Goal: Task Accomplishment & Management: Use online tool/utility

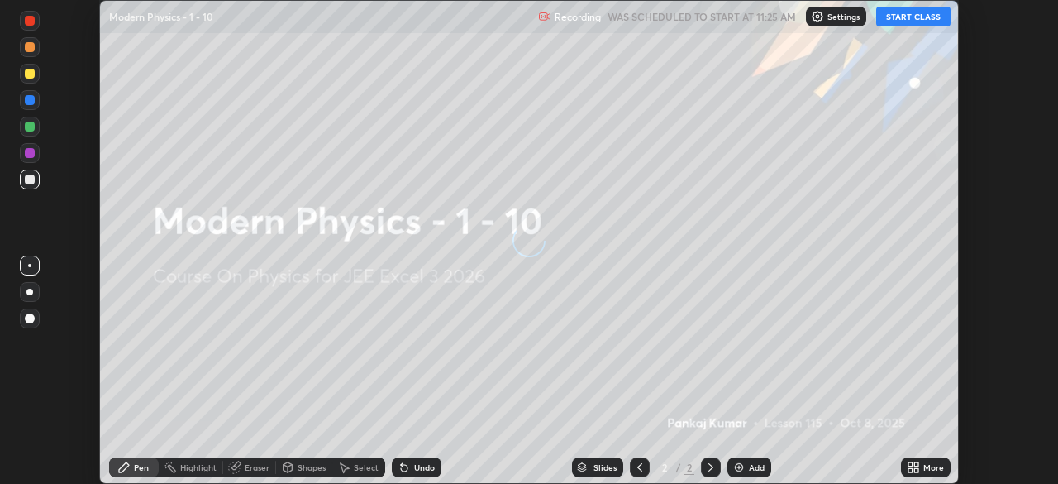
scroll to position [484, 1057]
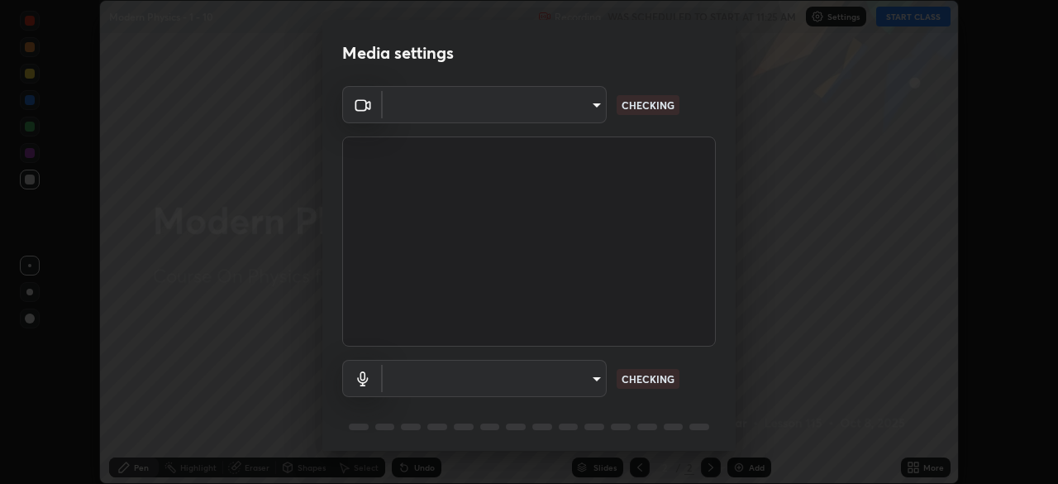
type input "1c1fc7f170fe0fb63c593947f71fbe7b7276dd803ac4132beb317857cbf647bf"
click at [587, 374] on body "Erase all Modern Physics - 1 - 10 Recording WAS SCHEDULED TO START AT 11:25 AM …" at bounding box center [529, 242] width 1058 height 484
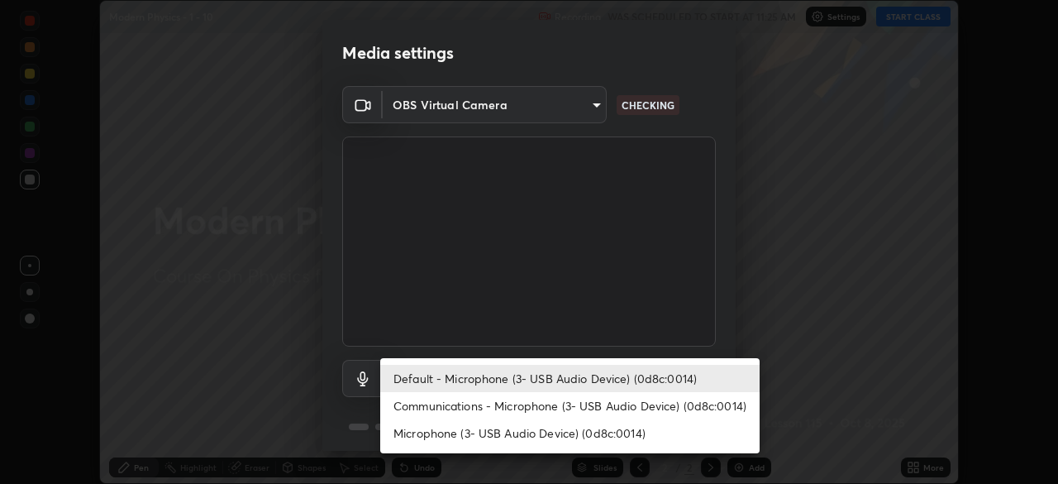
click at [638, 400] on li "Communications - Microphone (3- USB Audio Device) (0d8c:0014)" at bounding box center [569, 405] width 379 height 27
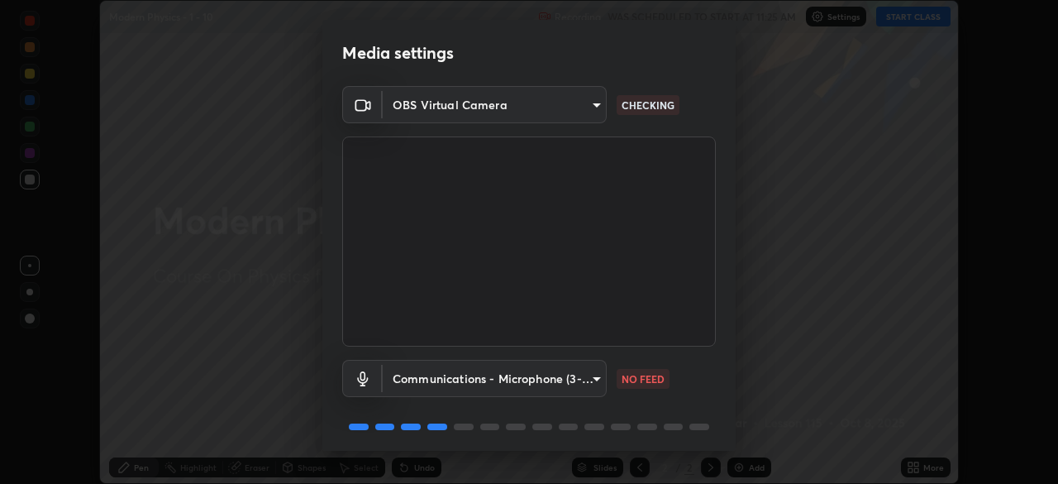
click at [582, 381] on body "Erase all Modern Physics - 1 - 10 Recording WAS SCHEDULED TO START AT 11:25 AM …" at bounding box center [529, 242] width 1058 height 484
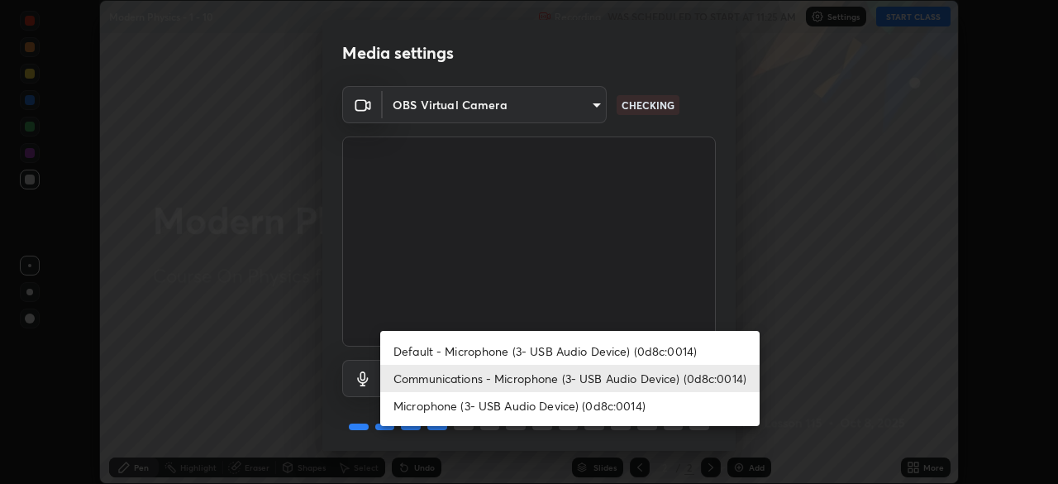
click at [619, 347] on li "Default - Microphone (3- USB Audio Device) (0d8c:0014)" at bounding box center [569, 350] width 379 height 27
type input "default"
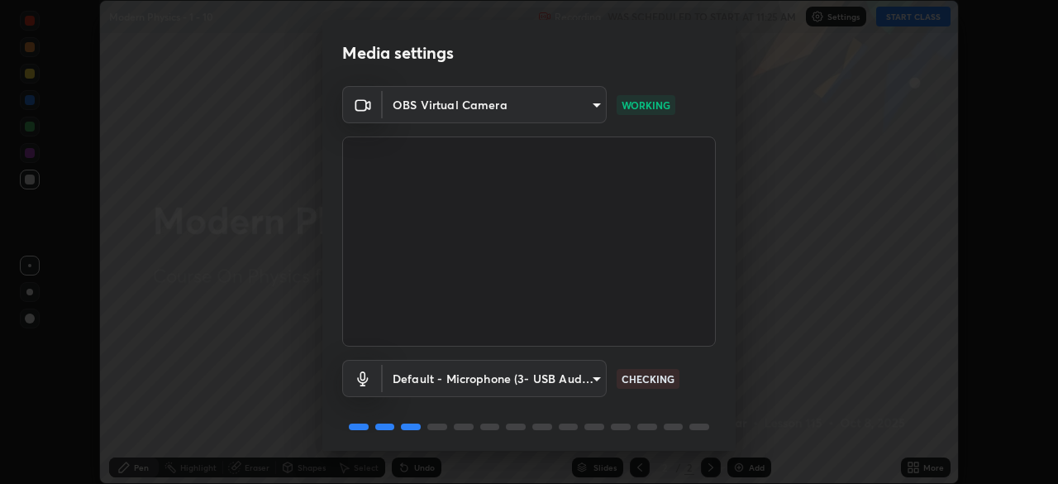
scroll to position [59, 0]
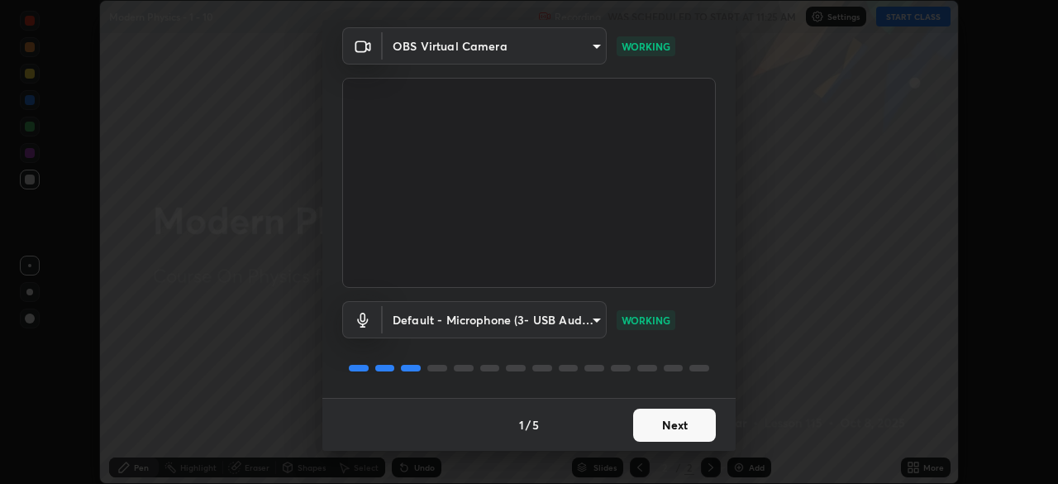
click at [674, 420] on button "Next" at bounding box center [674, 424] width 83 height 33
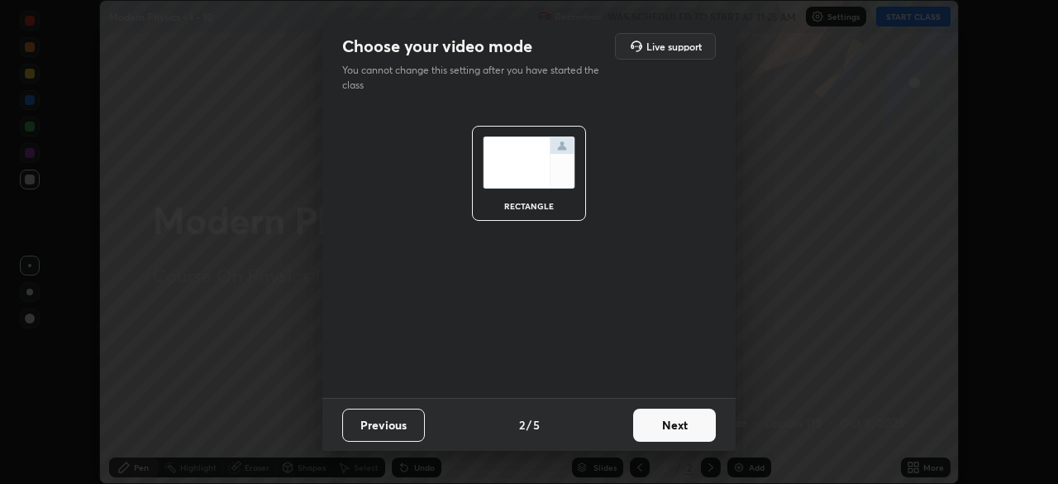
click at [673, 432] on button "Next" at bounding box center [674, 424] width 83 height 33
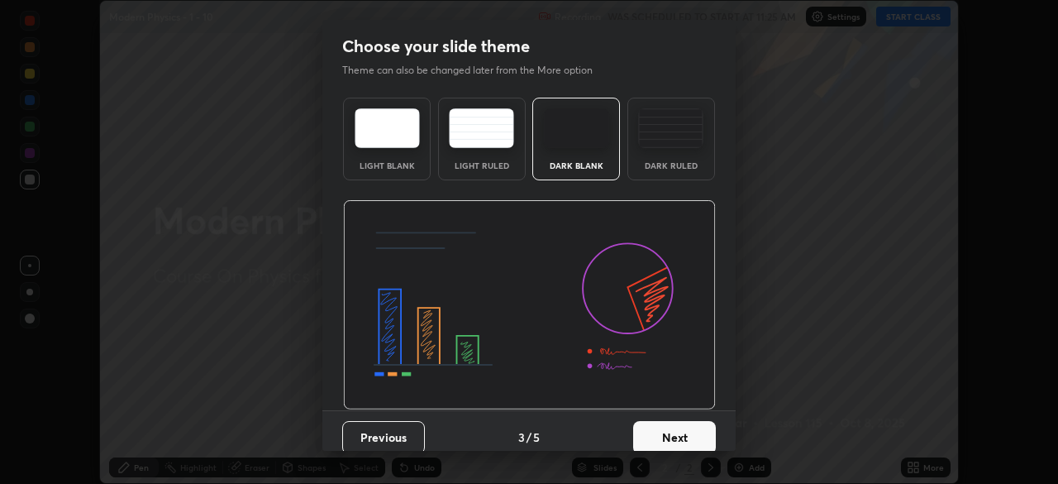
click at [679, 438] on button "Next" at bounding box center [674, 437] width 83 height 33
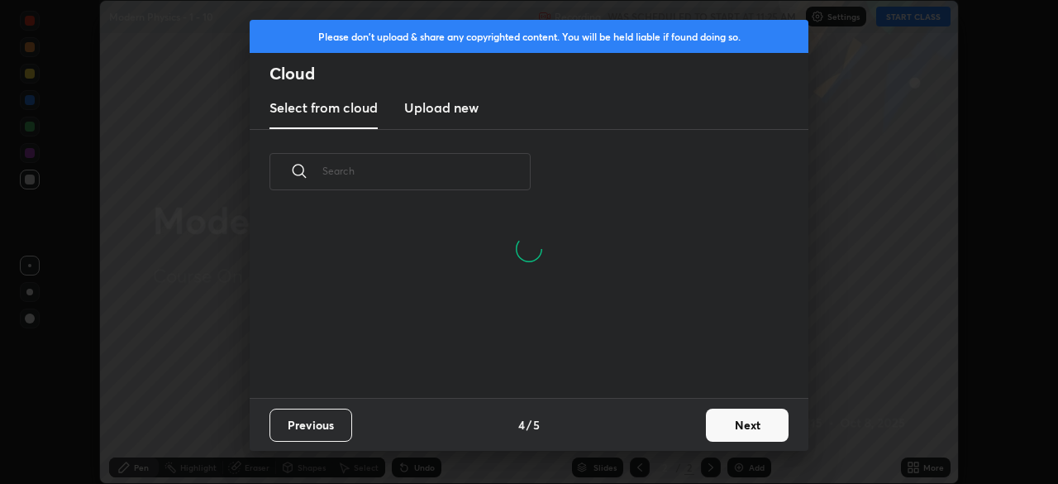
click at [759, 429] on button "Next" at bounding box center [747, 424] width 83 height 33
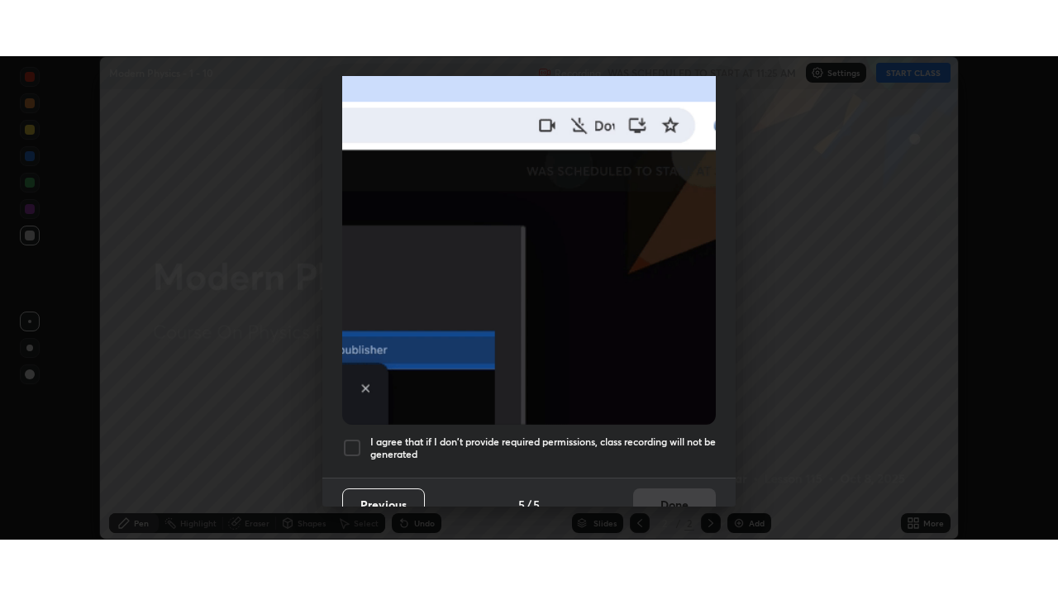
scroll to position [396, 0]
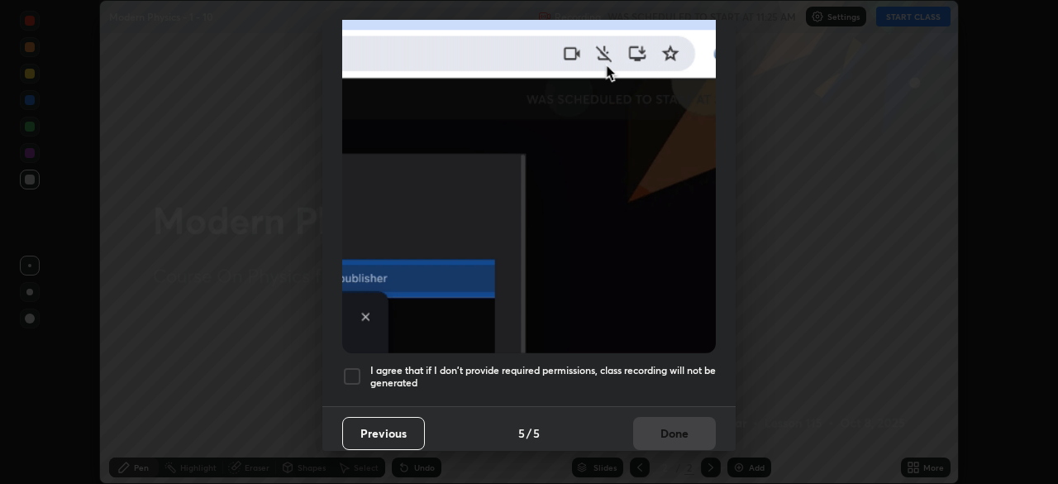
click at [645, 370] on h5 "I agree that if I don't provide required permissions, class recording will not …" at bounding box center [543, 377] width 346 height 26
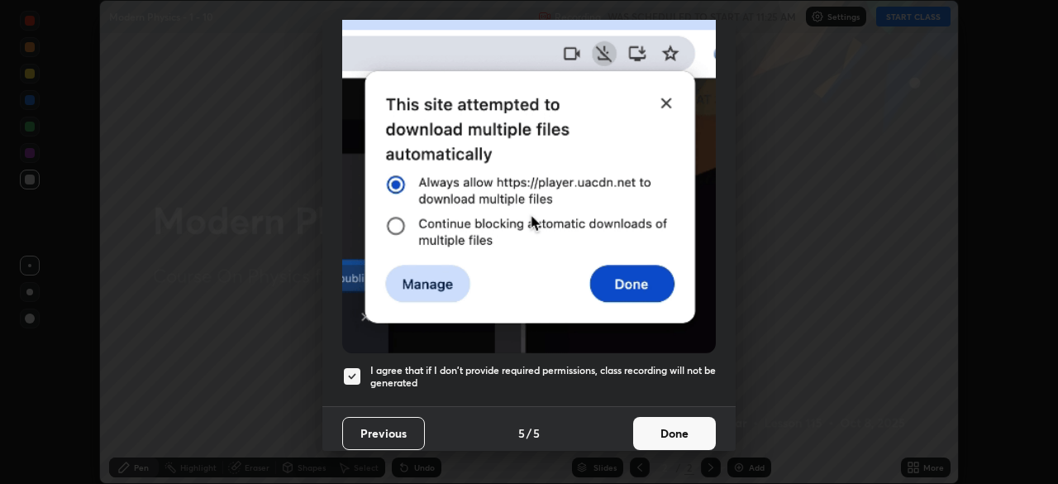
click at [682, 430] on button "Done" at bounding box center [674, 433] width 83 height 33
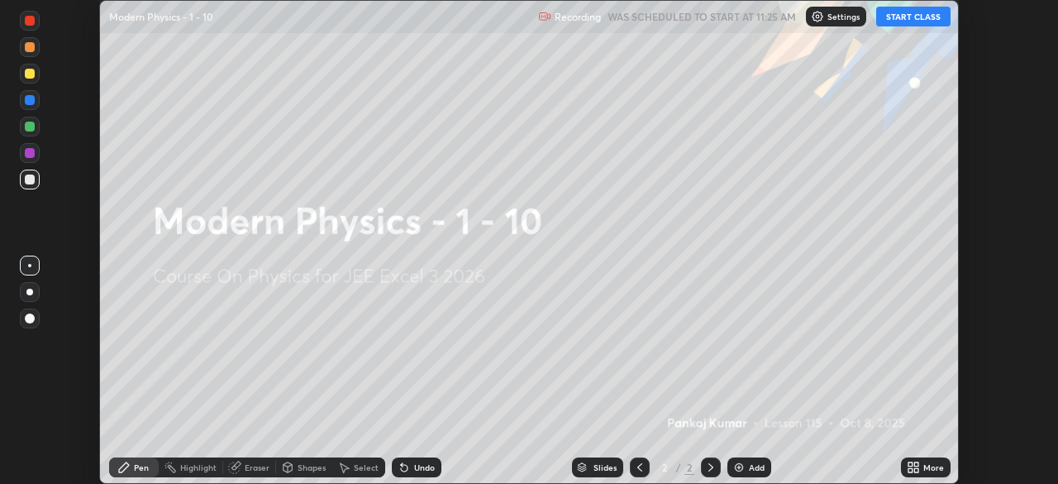
click at [922, 17] on button "START CLASS" at bounding box center [913, 17] width 74 height 20
click at [757, 475] on div "Add" at bounding box center [749, 467] width 44 height 20
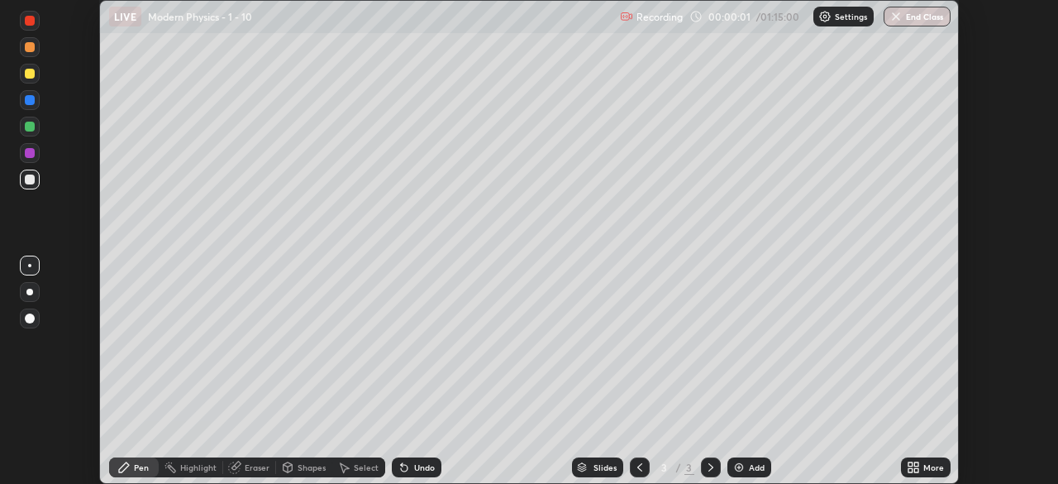
click at [921, 465] on div "More" at bounding box center [926, 467] width 50 height 20
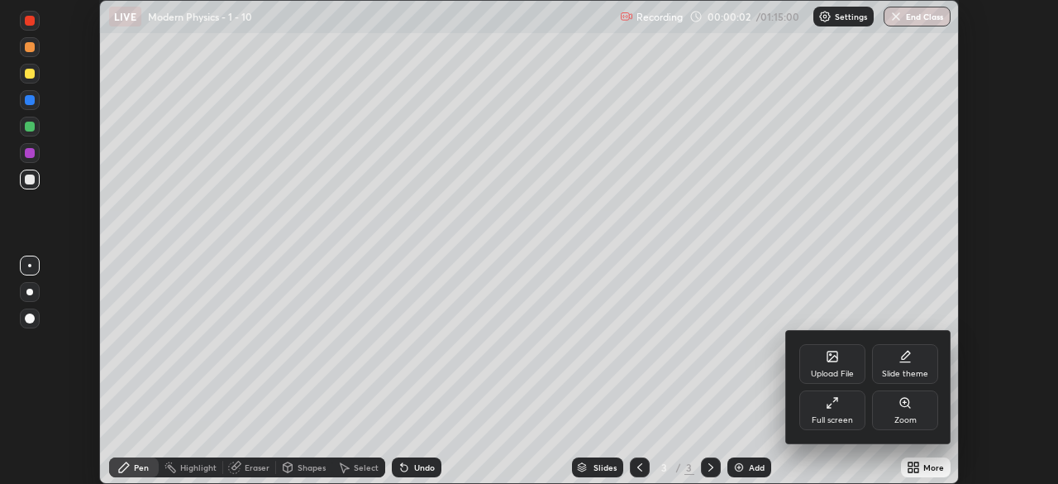
click at [846, 416] on div "Full screen" at bounding box center [832, 420] width 41 height 8
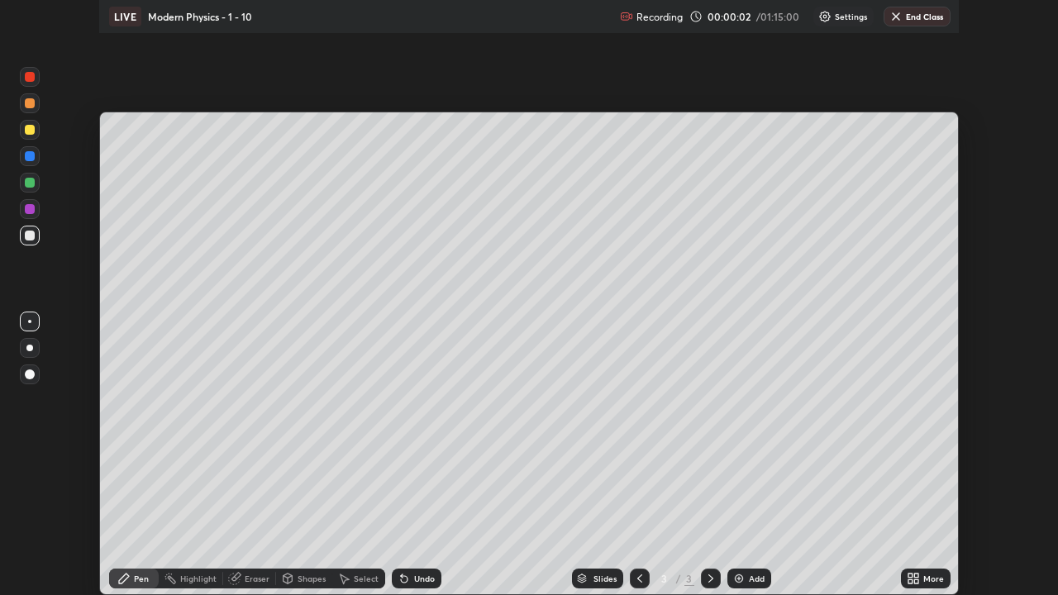
scroll to position [595, 1058]
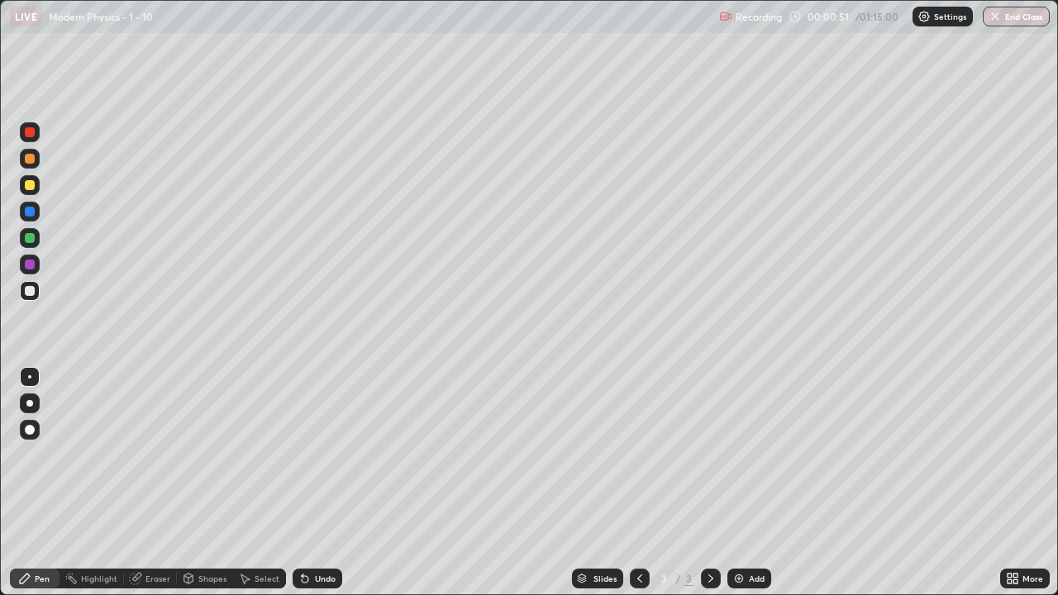
click at [27, 483] on icon at bounding box center [24, 578] width 13 height 13
click at [32, 483] on div "Pen" at bounding box center [35, 579] width 50 height 20
click at [29, 180] on div at bounding box center [30, 185] width 10 height 10
click at [210, 483] on div "Shapes" at bounding box center [212, 578] width 28 height 8
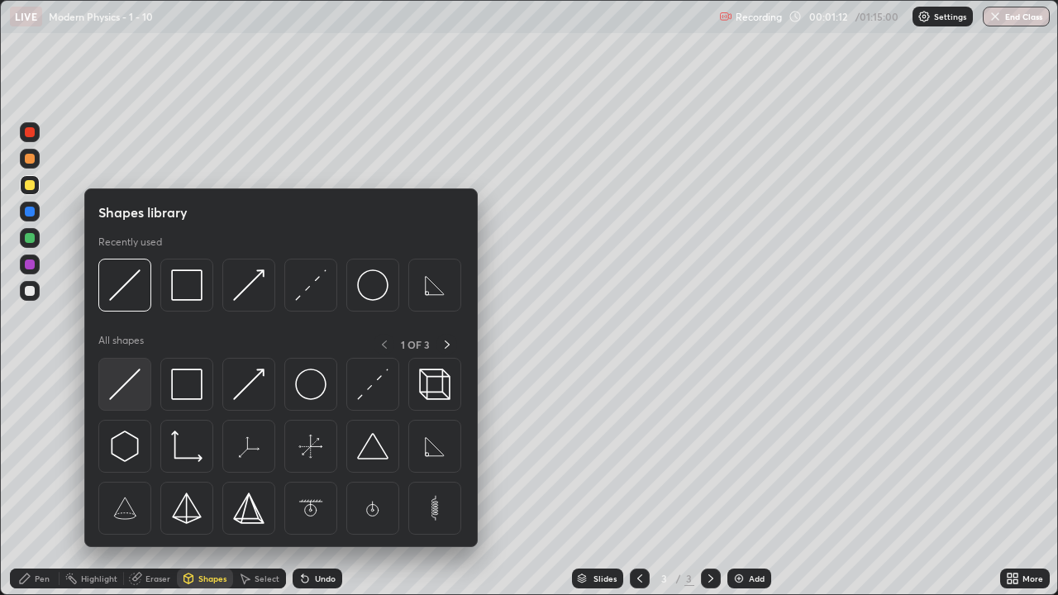
click at [126, 383] on img at bounding box center [124, 384] width 31 height 31
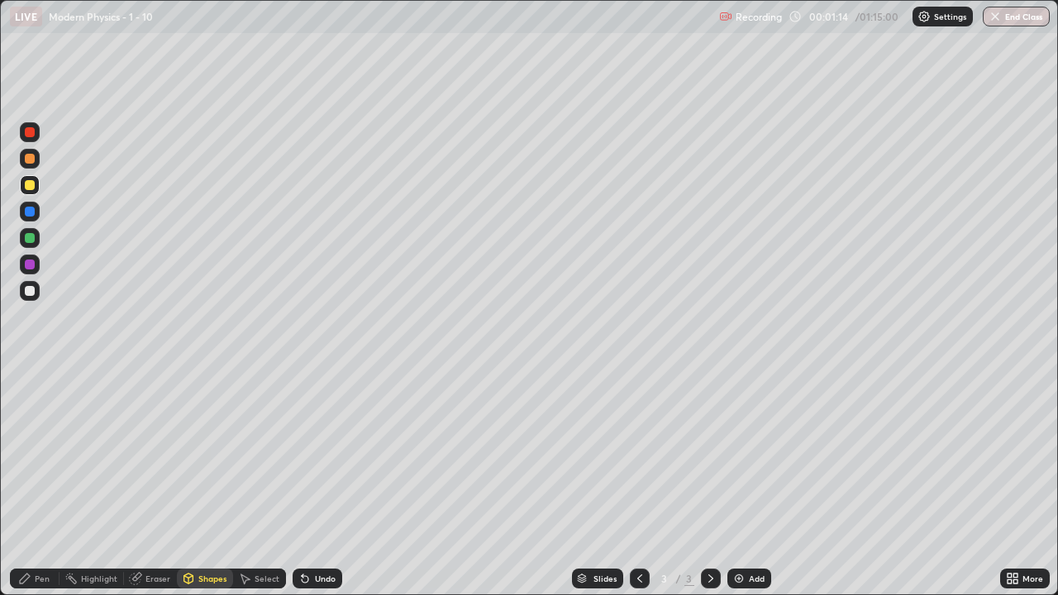
click at [223, 483] on div "Shapes" at bounding box center [205, 579] width 56 height 20
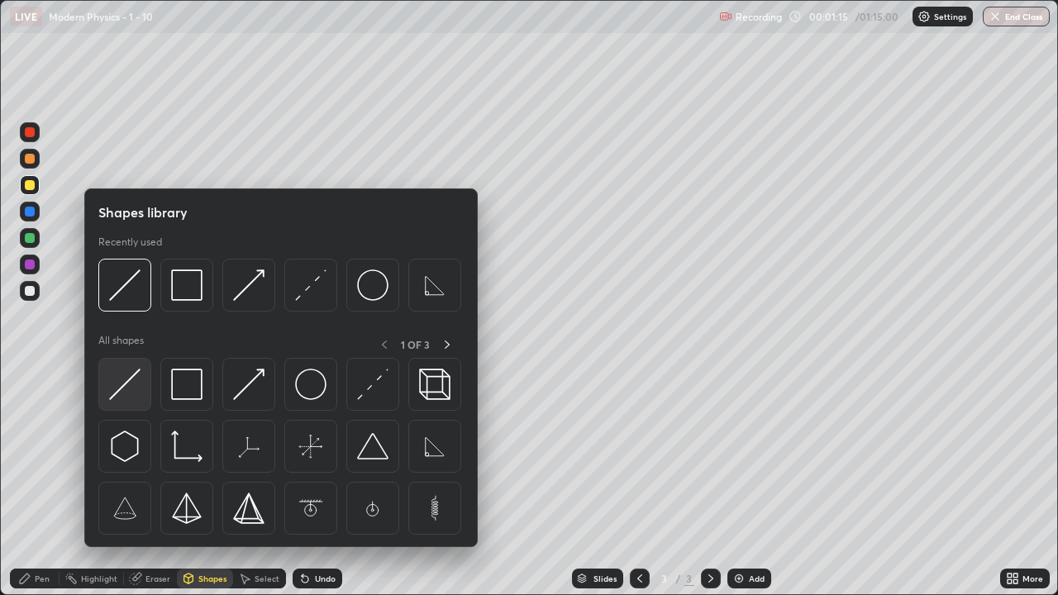
click at [131, 383] on img at bounding box center [124, 384] width 31 height 31
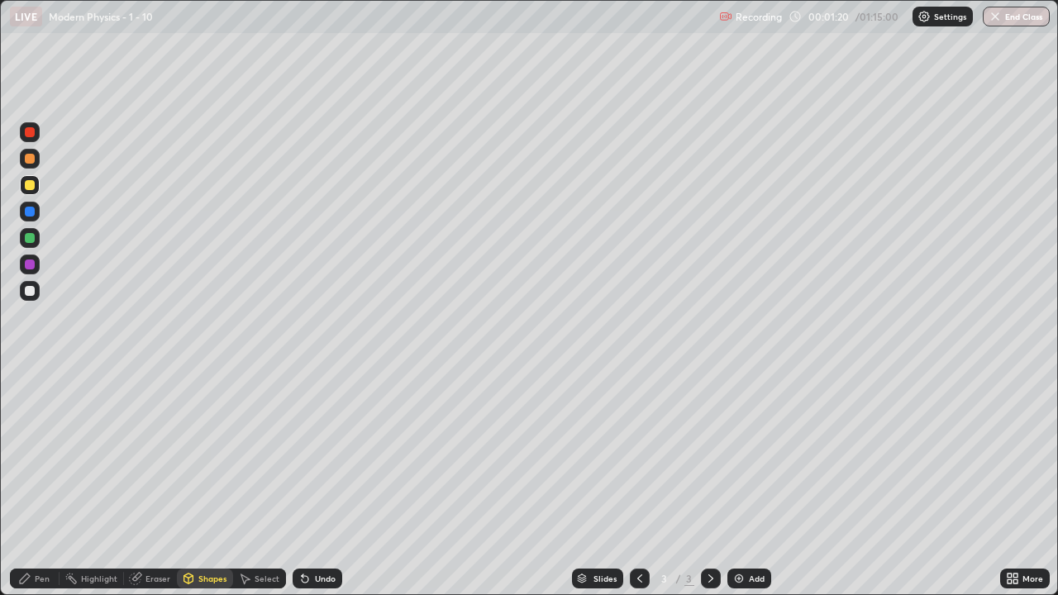
click at [196, 483] on div "Shapes" at bounding box center [205, 579] width 56 height 20
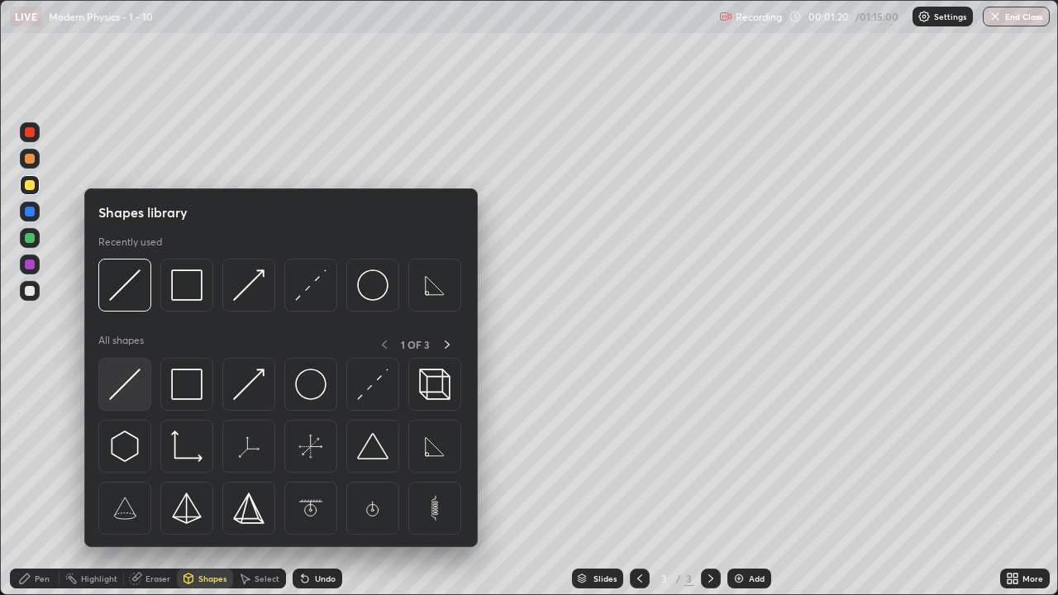
click at [119, 376] on img at bounding box center [124, 384] width 31 height 31
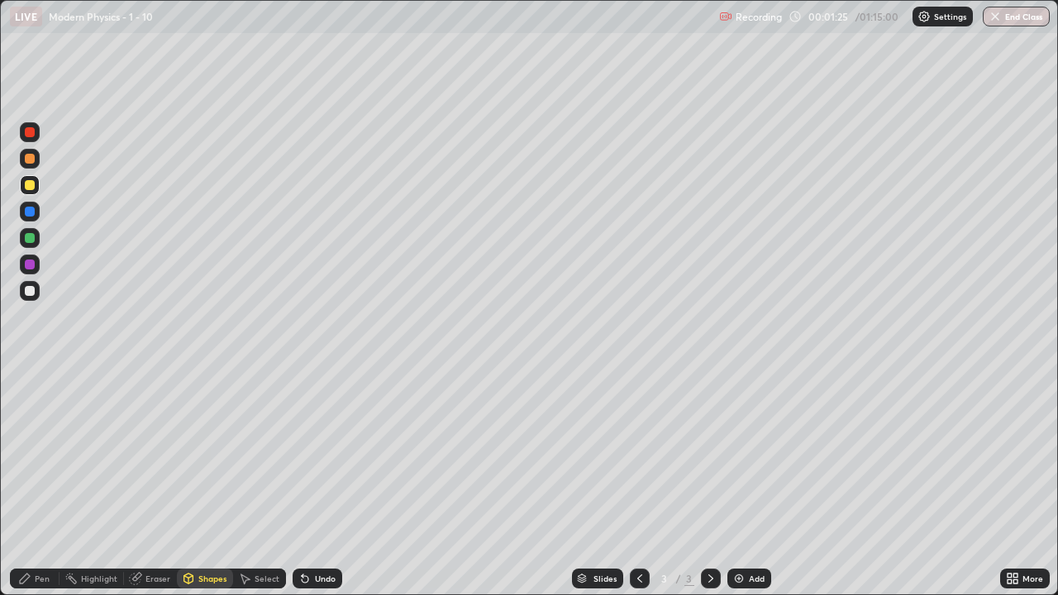
click at [27, 483] on icon at bounding box center [24, 578] width 13 height 13
click at [31, 483] on div "Pen" at bounding box center [35, 579] width 50 height 20
click at [30, 289] on div at bounding box center [30, 291] width 10 height 10
click at [36, 284] on div at bounding box center [30, 291] width 20 height 20
click at [749, 483] on div "Add" at bounding box center [757, 578] width 16 height 8
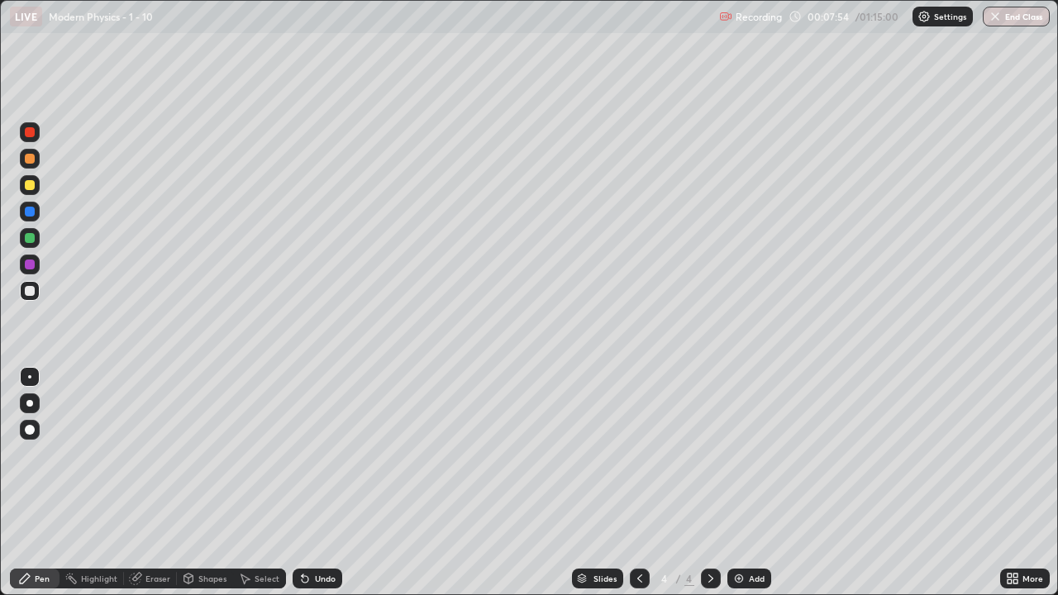
click at [212, 483] on div "Shapes" at bounding box center [212, 578] width 28 height 8
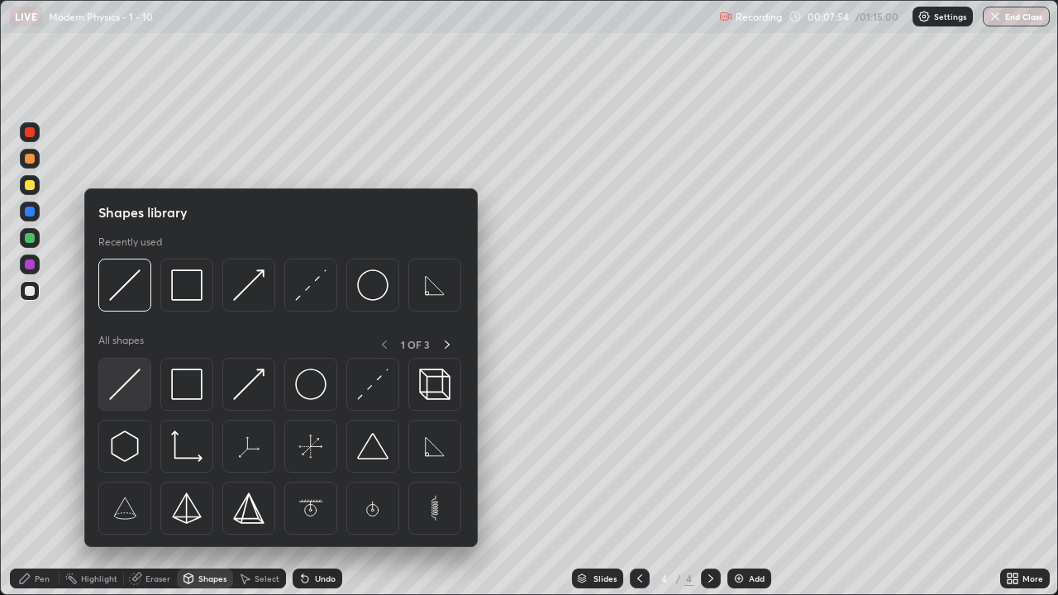
click at [132, 389] on img at bounding box center [124, 384] width 31 height 31
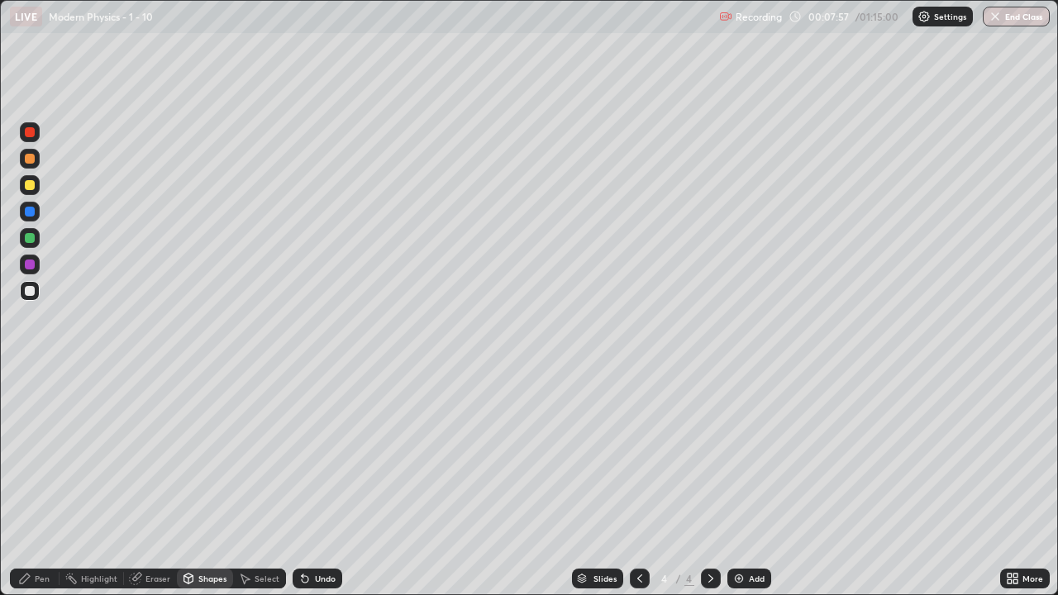
click at [321, 483] on div "Undo" at bounding box center [318, 579] width 50 height 20
click at [35, 483] on div "Pen" at bounding box center [35, 579] width 50 height 20
click at [27, 184] on div at bounding box center [30, 185] width 10 height 10
click at [203, 483] on div "Shapes" at bounding box center [205, 579] width 56 height 20
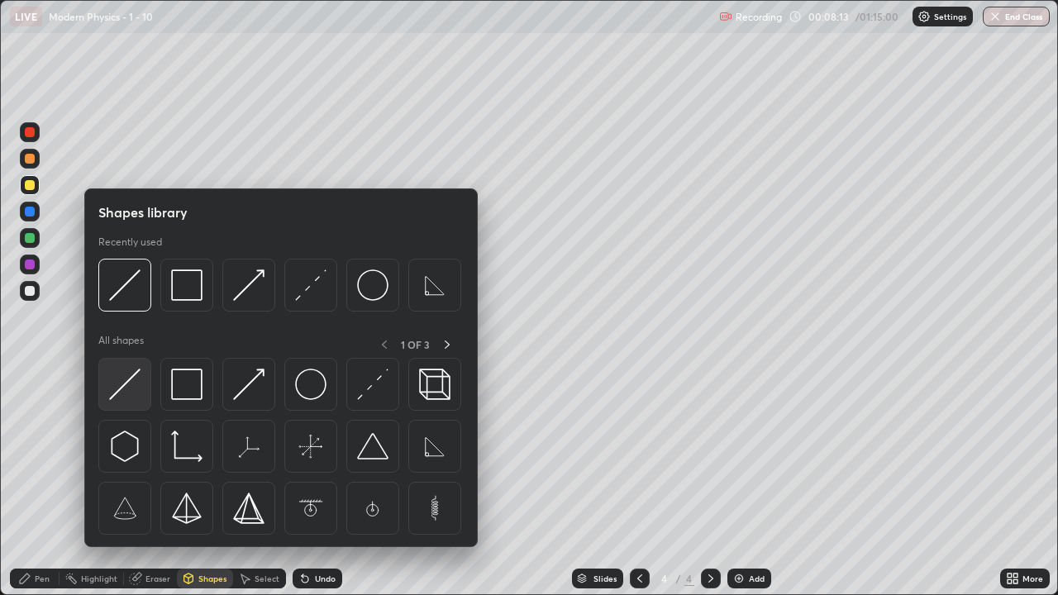
click at [115, 380] on img at bounding box center [124, 384] width 31 height 31
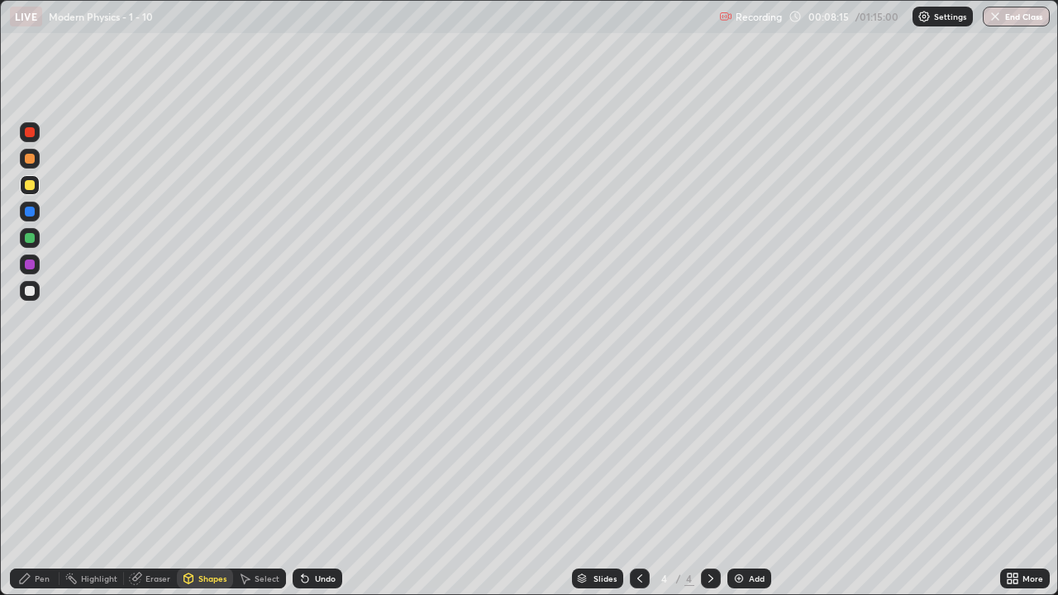
click at [206, 483] on div "Shapes" at bounding box center [205, 579] width 56 height 20
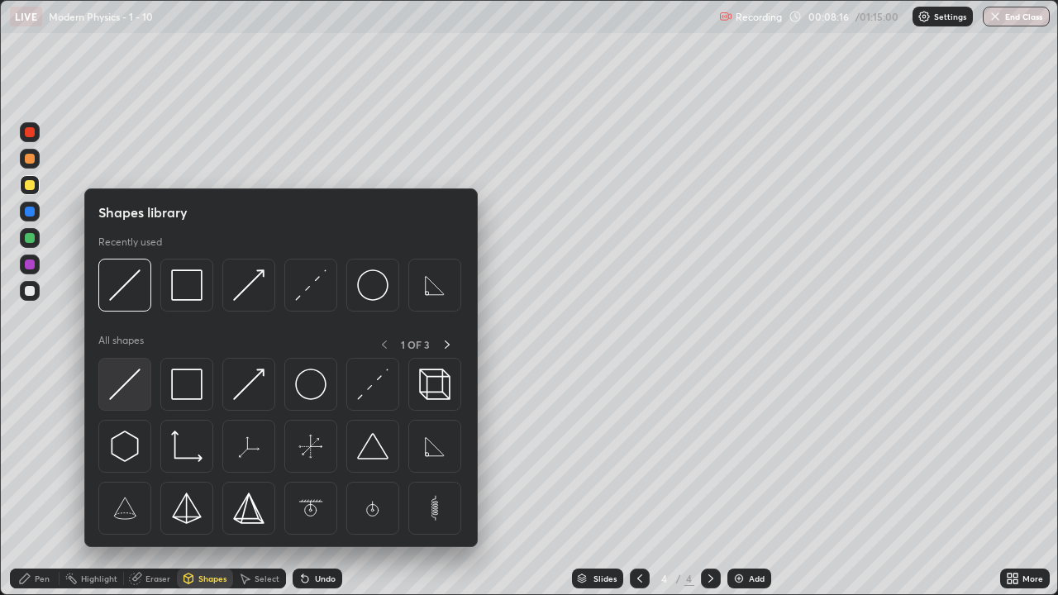
click at [129, 388] on img at bounding box center [124, 384] width 31 height 31
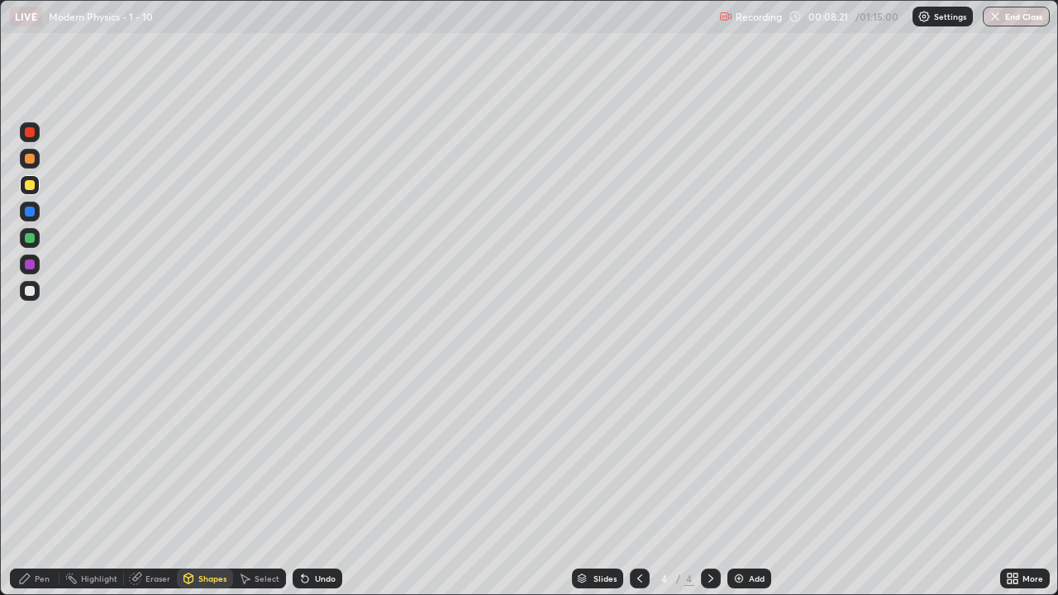
click at [25, 483] on div "Pen" at bounding box center [35, 579] width 50 height 20
click at [315, 483] on div "Undo" at bounding box center [325, 578] width 21 height 8
click at [322, 483] on div "Undo" at bounding box center [325, 578] width 21 height 8
click at [205, 483] on div "Shapes" at bounding box center [212, 578] width 28 height 8
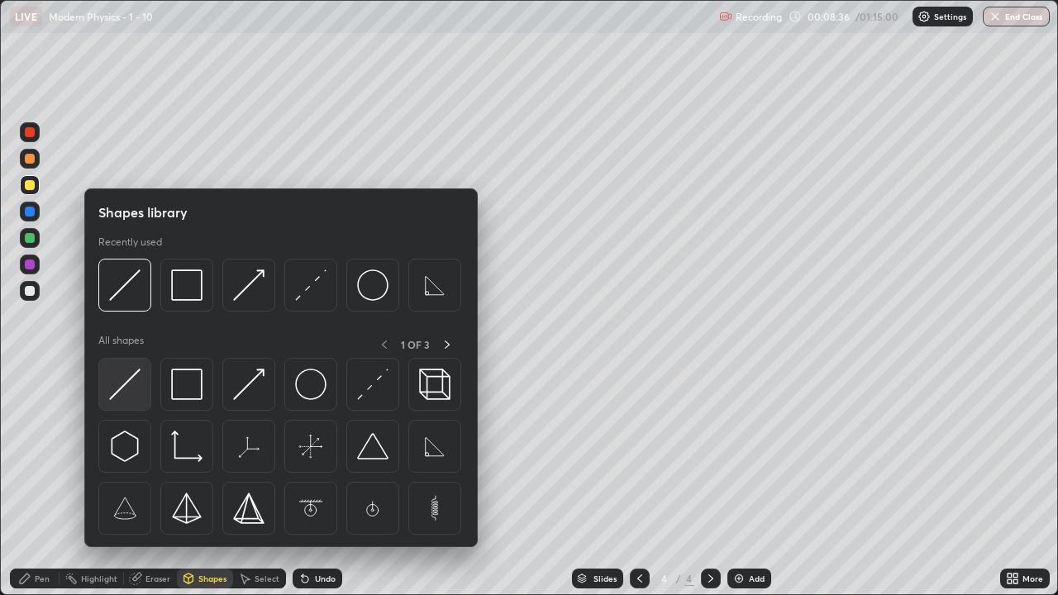
click at [122, 375] on img at bounding box center [124, 384] width 31 height 31
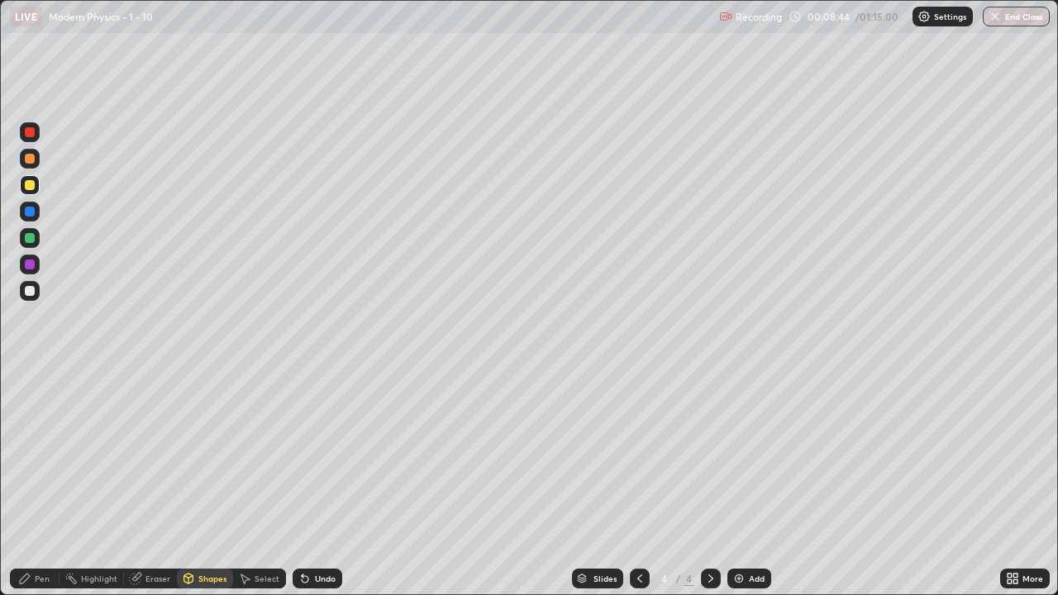
click at [36, 483] on div "Pen" at bounding box center [42, 578] width 15 height 8
click at [36, 292] on div at bounding box center [30, 291] width 20 height 20
click at [761, 483] on div "Add" at bounding box center [757, 578] width 16 height 8
click at [28, 291] on div at bounding box center [30, 291] width 10 height 10
click at [212, 483] on div "Shapes" at bounding box center [205, 579] width 56 height 20
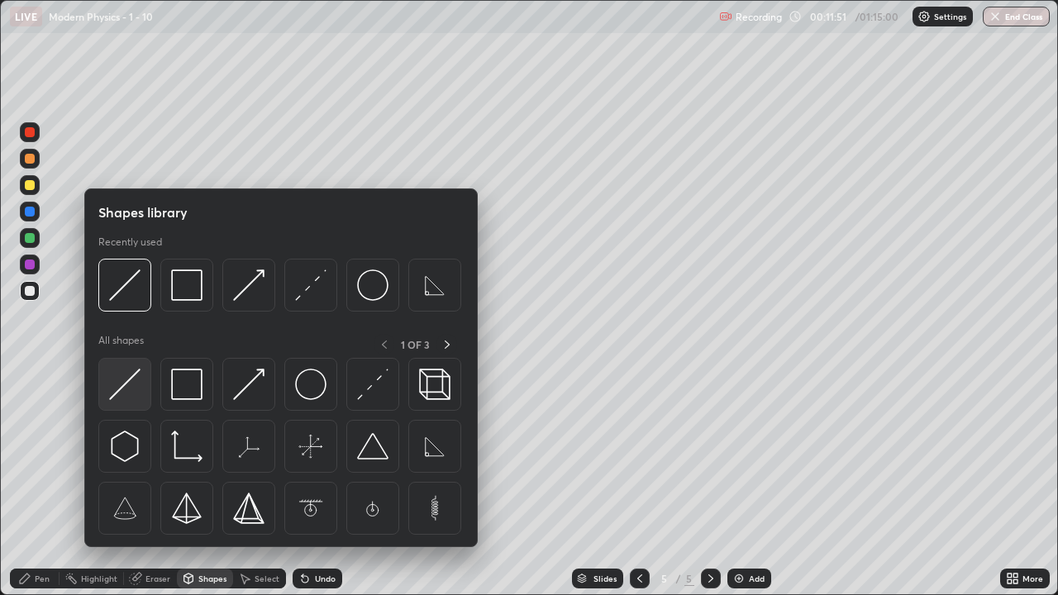
click at [135, 382] on img at bounding box center [124, 384] width 31 height 31
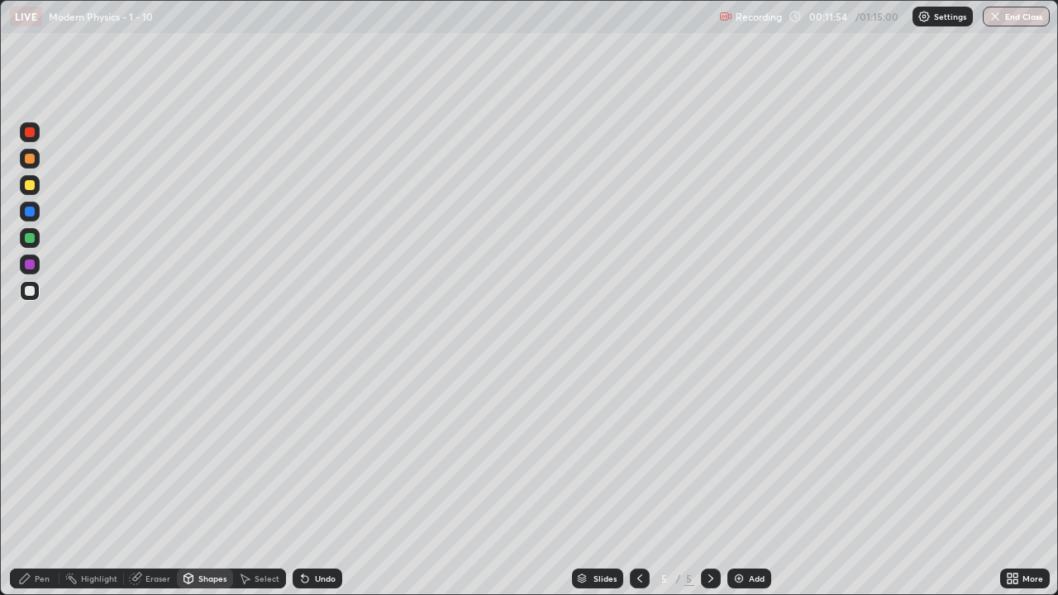
click at [203, 483] on div "Shapes" at bounding box center [212, 578] width 28 height 8
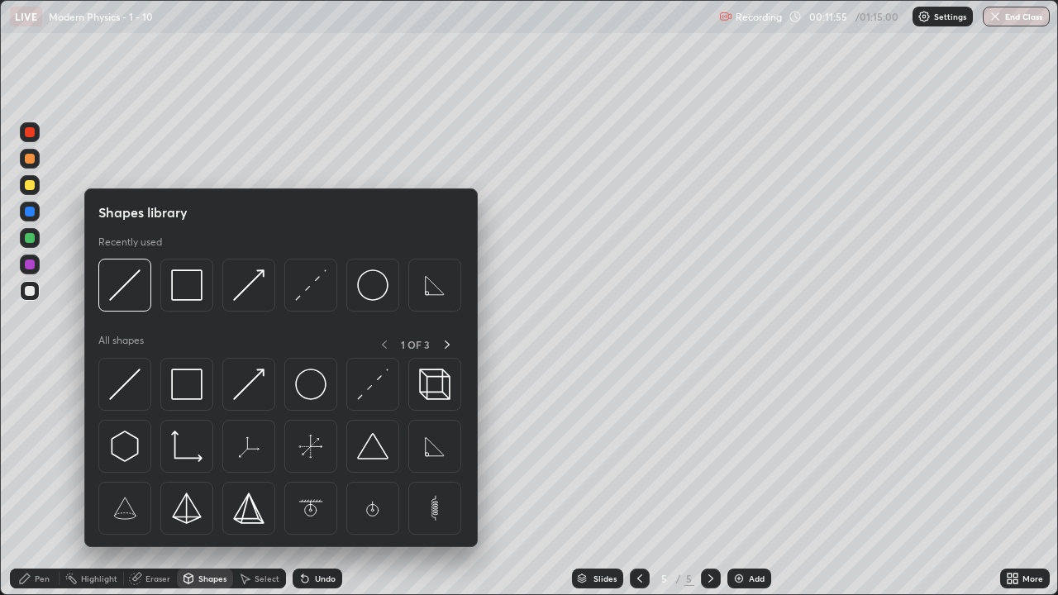
click at [32, 483] on div "Pen" at bounding box center [35, 579] width 50 height 20
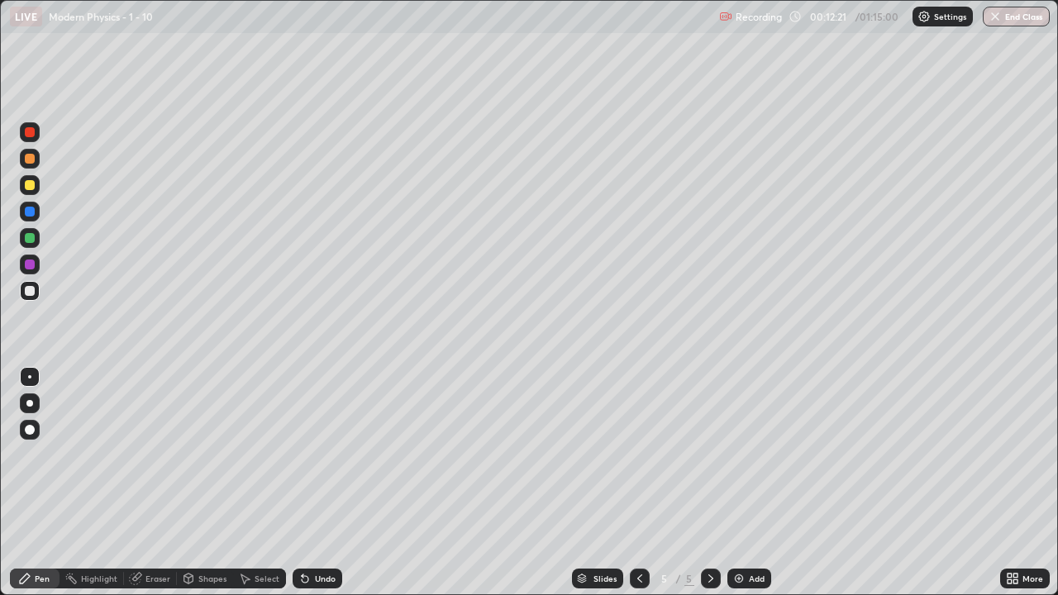
click at [197, 483] on div "Shapes" at bounding box center [205, 579] width 56 height 20
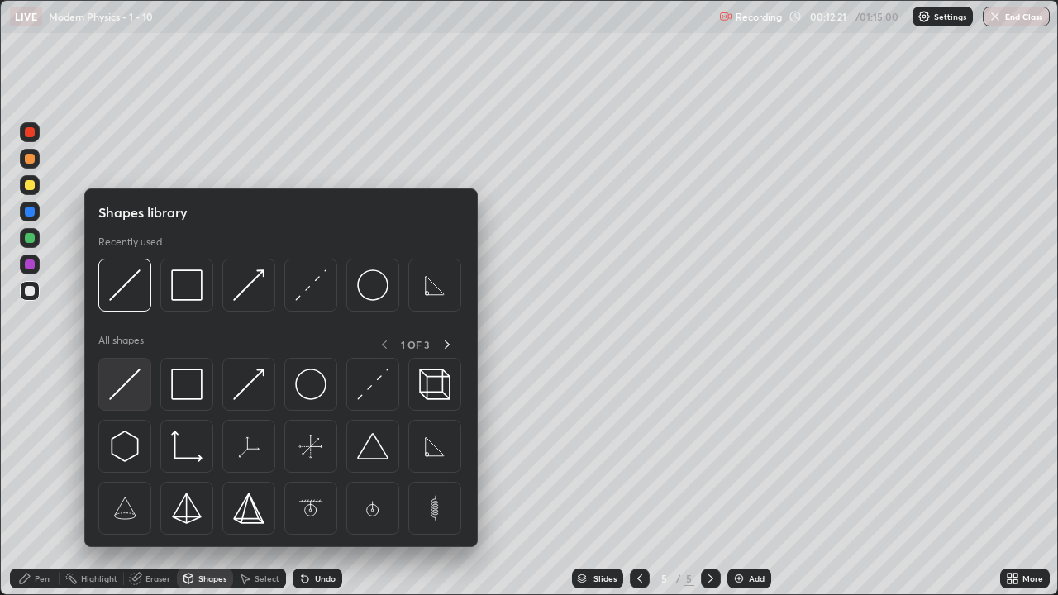
click at [127, 384] on img at bounding box center [124, 384] width 31 height 31
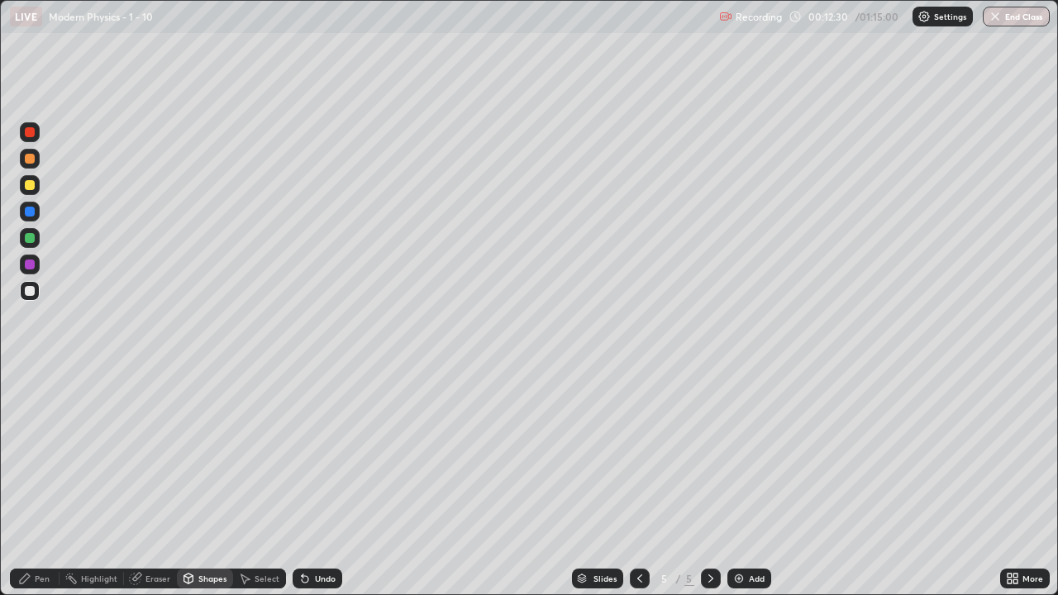
click at [28, 483] on icon at bounding box center [25, 579] width 10 height 10
click at [37, 182] on div at bounding box center [30, 185] width 20 height 20
click at [31, 295] on div at bounding box center [30, 291] width 10 height 10
click at [158, 483] on div "Eraser" at bounding box center [150, 579] width 53 height 20
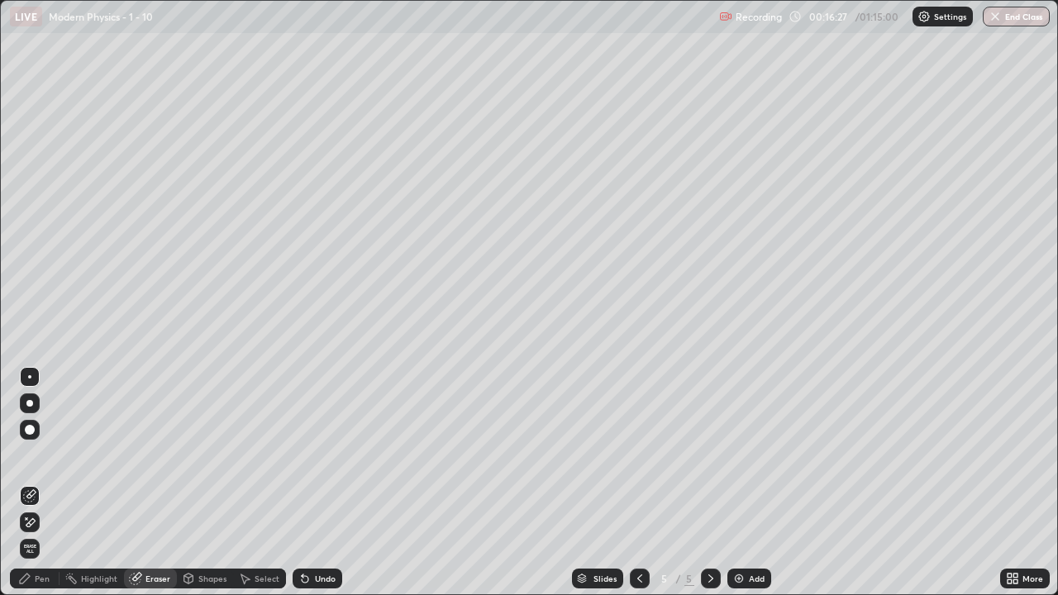
click at [29, 483] on icon at bounding box center [24, 578] width 13 height 13
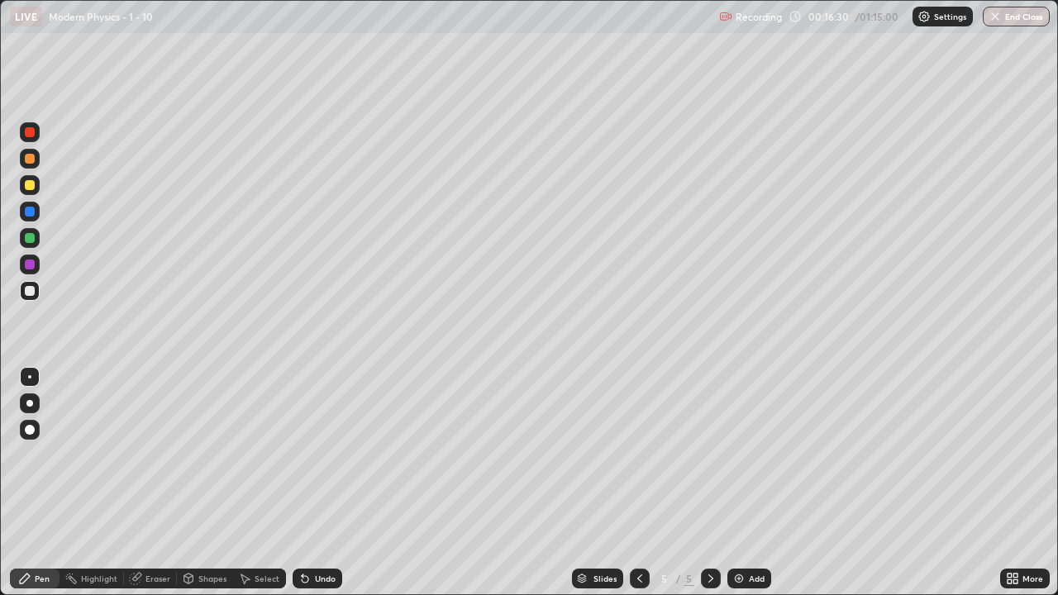
click at [32, 483] on div "Pen" at bounding box center [35, 579] width 50 height 20
click at [30, 293] on div at bounding box center [30, 291] width 10 height 10
click at [157, 483] on div "Eraser" at bounding box center [157, 578] width 25 height 8
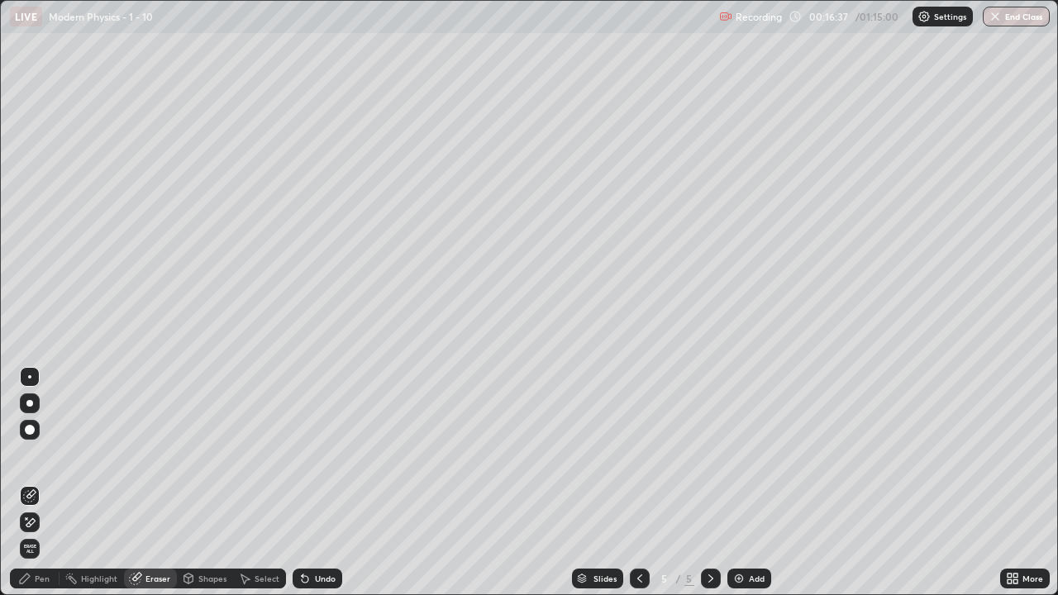
click at [27, 483] on icon at bounding box center [29, 523] width 13 height 14
click at [43, 483] on div "Pen" at bounding box center [42, 578] width 15 height 8
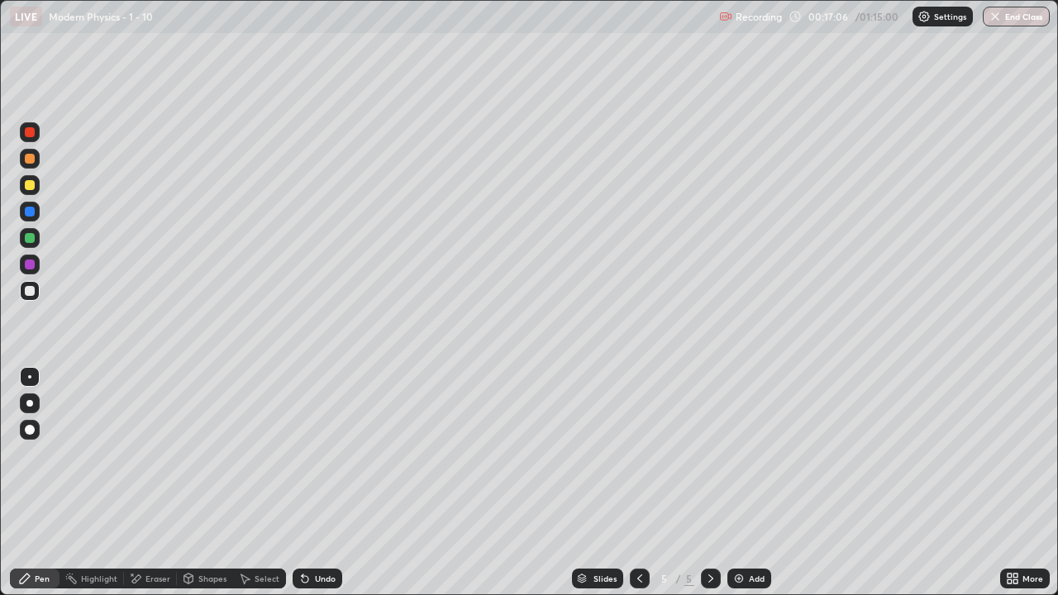
click at [36, 184] on div at bounding box center [30, 185] width 20 height 20
click at [764, 483] on div "Add" at bounding box center [749, 579] width 44 height 20
click at [207, 483] on div "Shapes" at bounding box center [212, 578] width 28 height 8
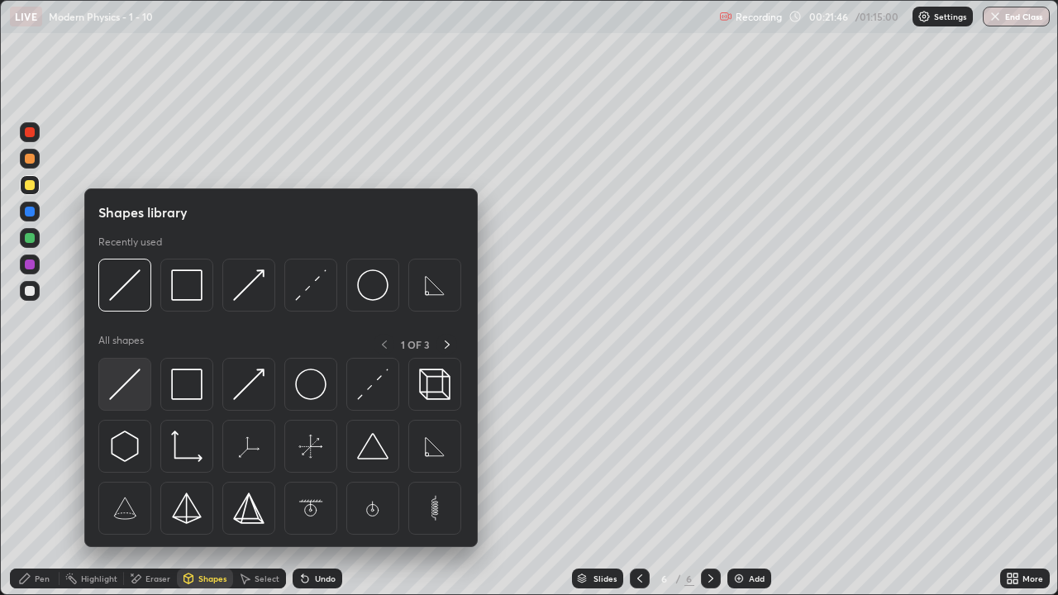
click at [122, 374] on img at bounding box center [124, 384] width 31 height 31
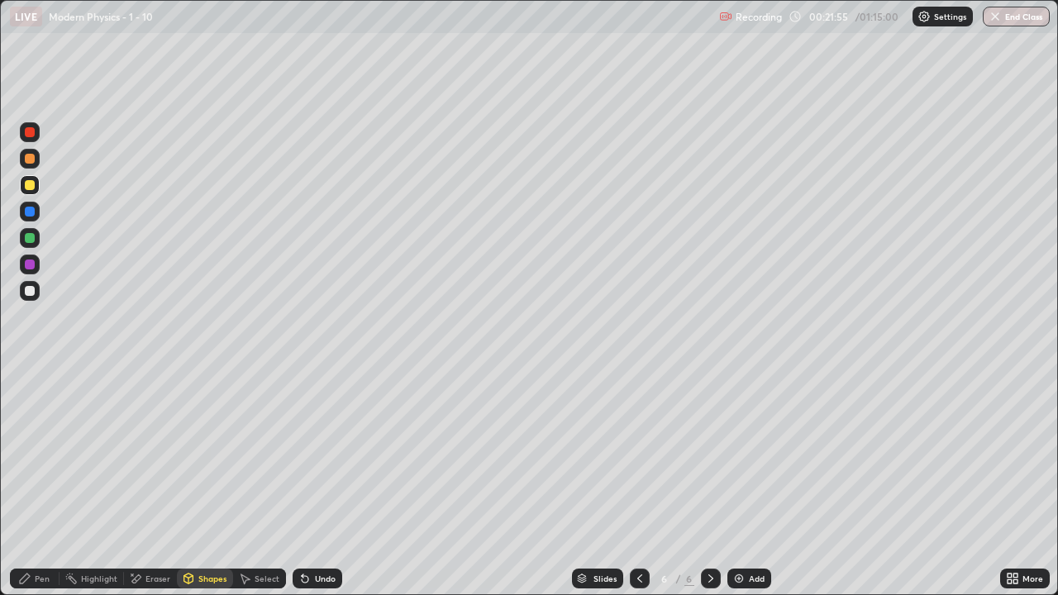
click at [193, 483] on icon at bounding box center [188, 578] width 13 height 13
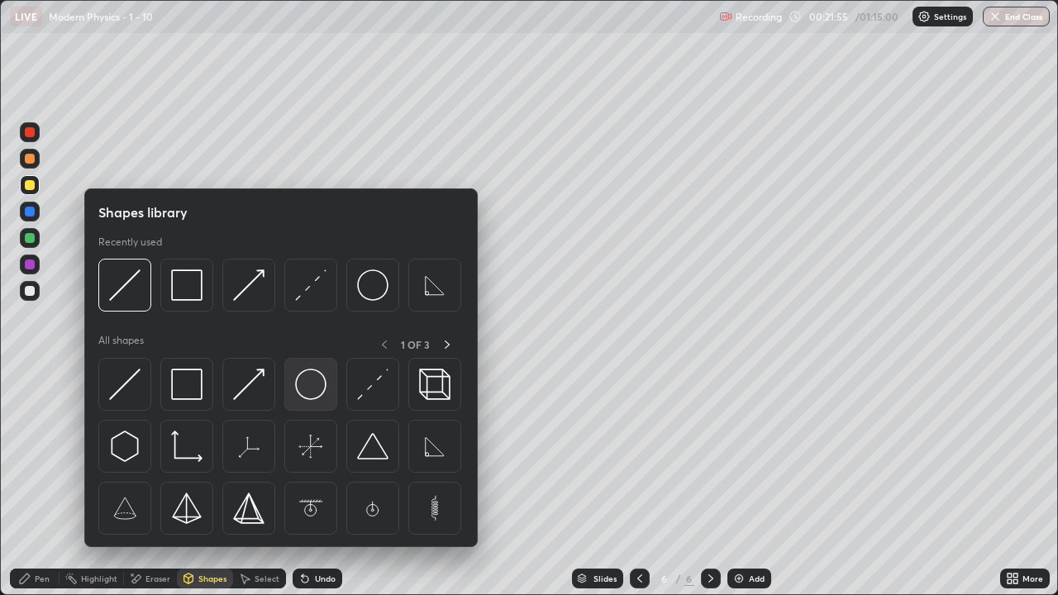
click at [308, 384] on img at bounding box center [310, 384] width 31 height 31
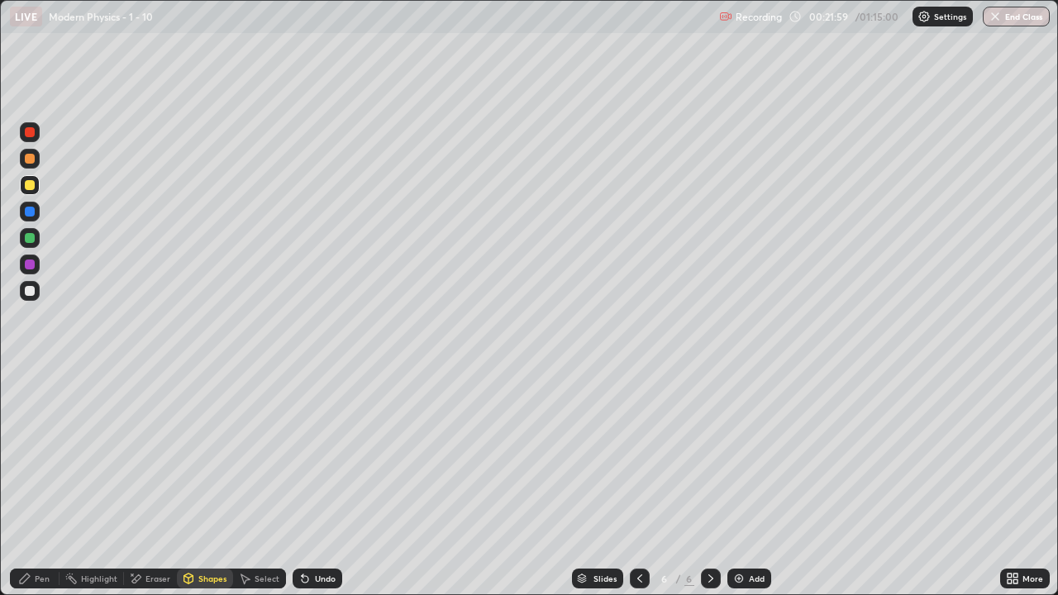
click at [205, 483] on div "Shapes" at bounding box center [212, 578] width 28 height 8
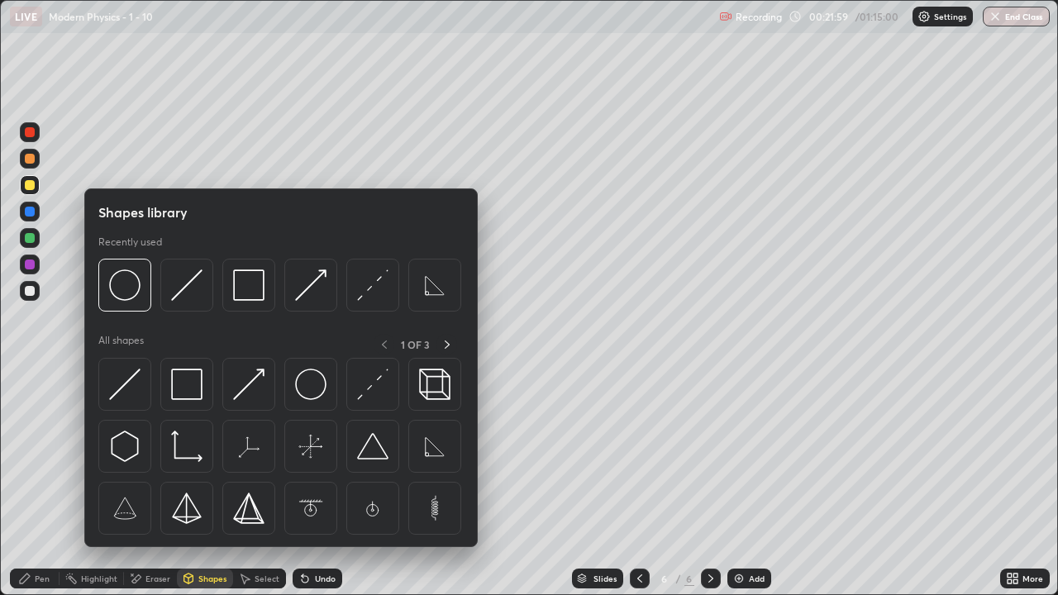
click at [122, 384] on img at bounding box center [124, 384] width 31 height 31
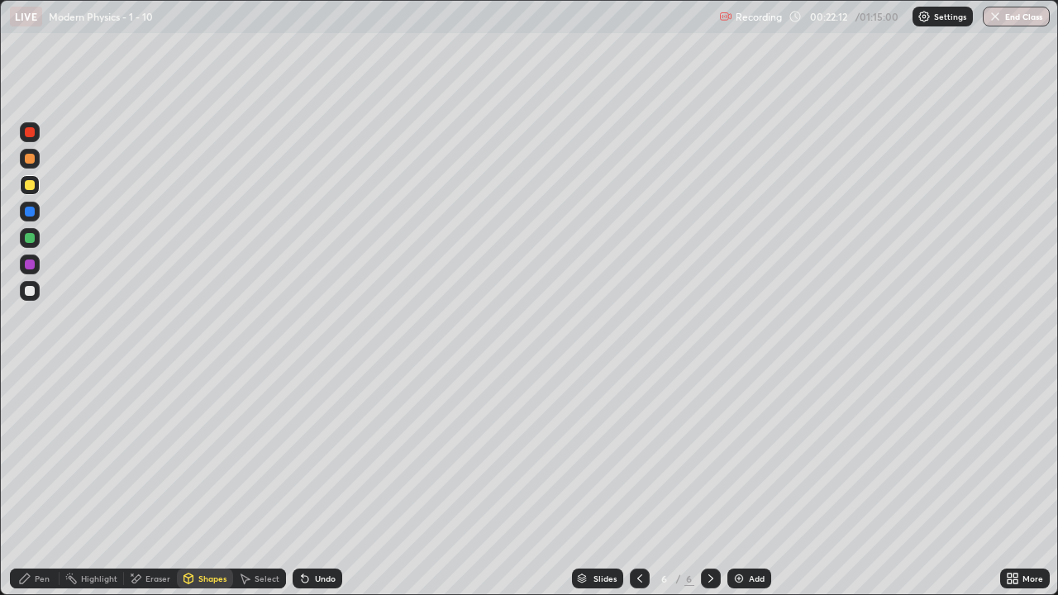
click at [210, 483] on div "Shapes" at bounding box center [212, 578] width 28 height 8
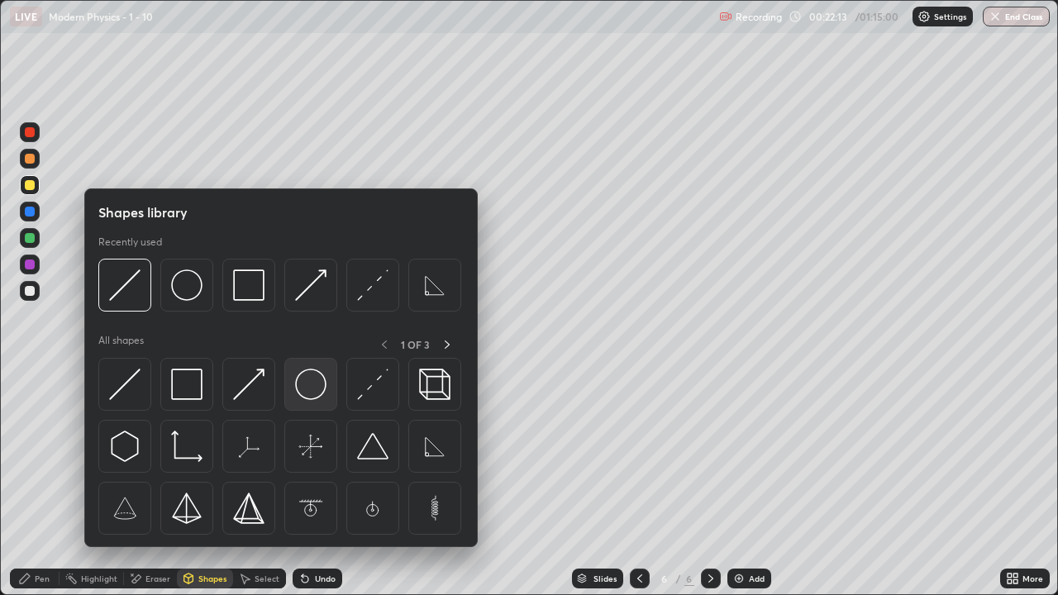
click at [322, 385] on img at bounding box center [310, 384] width 31 height 31
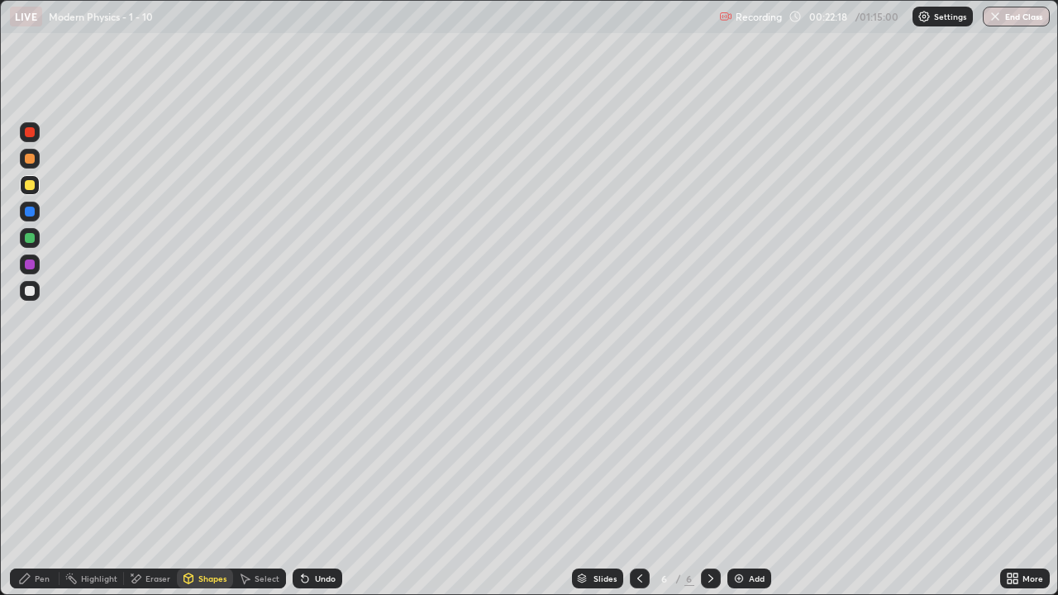
click at [328, 483] on div "Undo" at bounding box center [325, 578] width 21 height 8
click at [202, 483] on div "Shapes" at bounding box center [212, 578] width 28 height 8
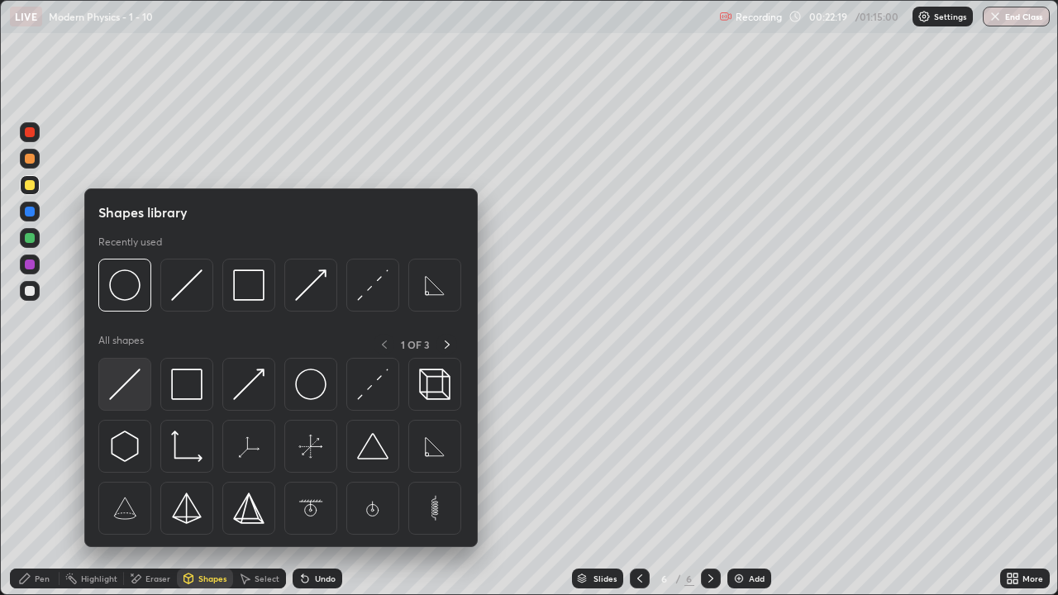
click at [126, 391] on img at bounding box center [124, 384] width 31 height 31
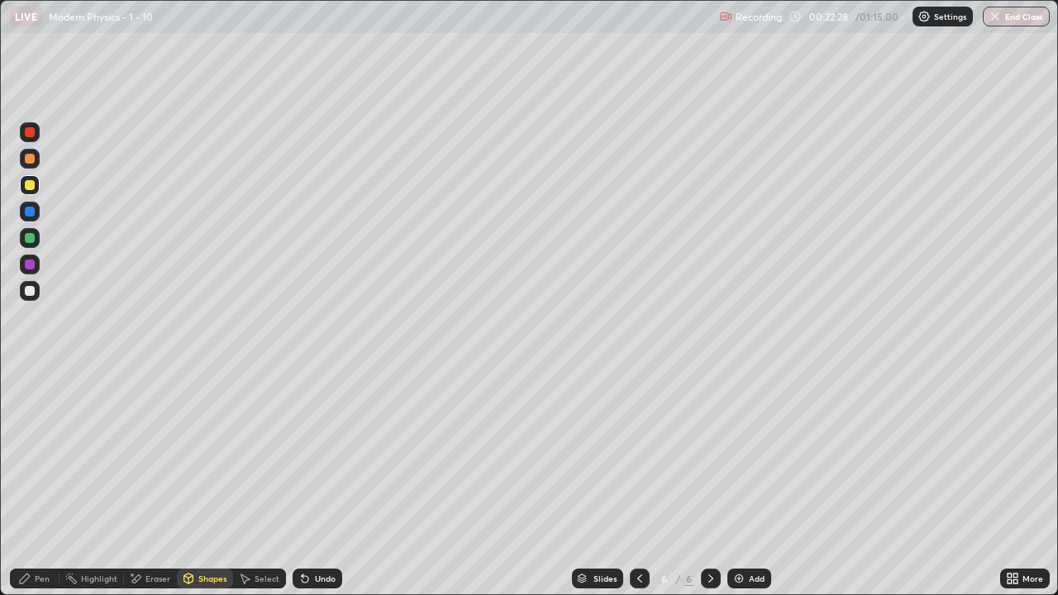
click at [22, 483] on icon at bounding box center [25, 579] width 10 height 10
click at [205, 483] on div "Shapes" at bounding box center [205, 579] width 56 height 20
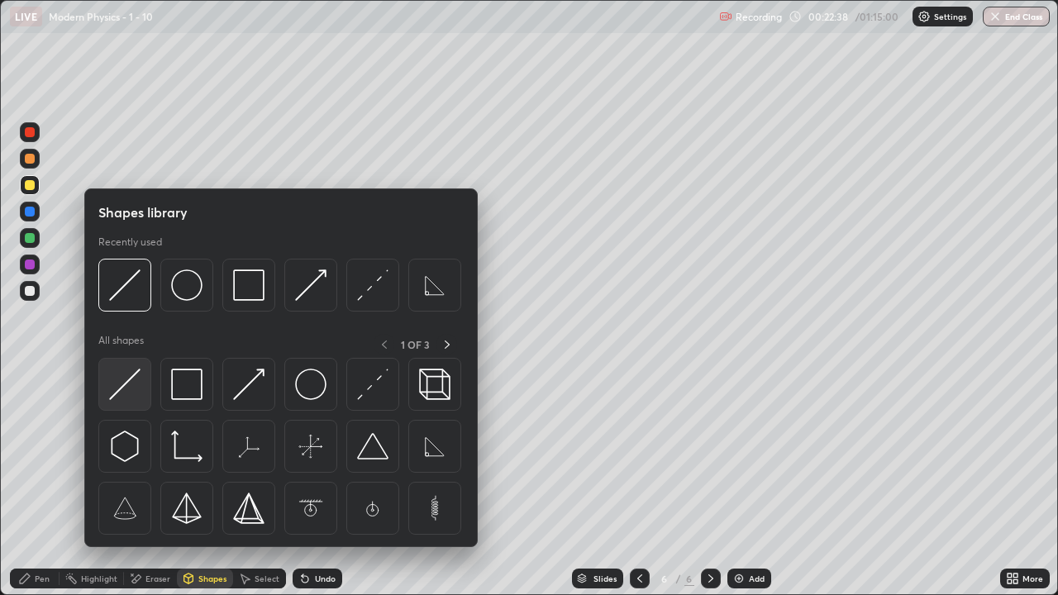
click at [126, 378] on img at bounding box center [124, 384] width 31 height 31
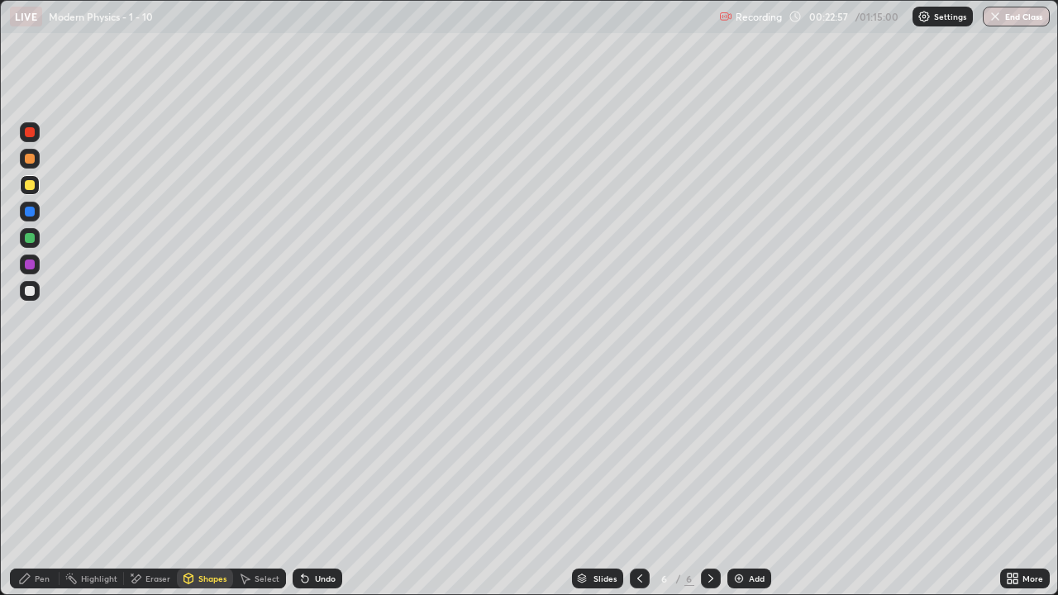
click at [36, 483] on div "Pen" at bounding box center [42, 578] width 15 height 8
click at [25, 483] on div "Pen" at bounding box center [35, 579] width 50 height 20
click at [28, 283] on div at bounding box center [30, 291] width 20 height 20
click at [212, 483] on div "Shapes" at bounding box center [212, 578] width 28 height 8
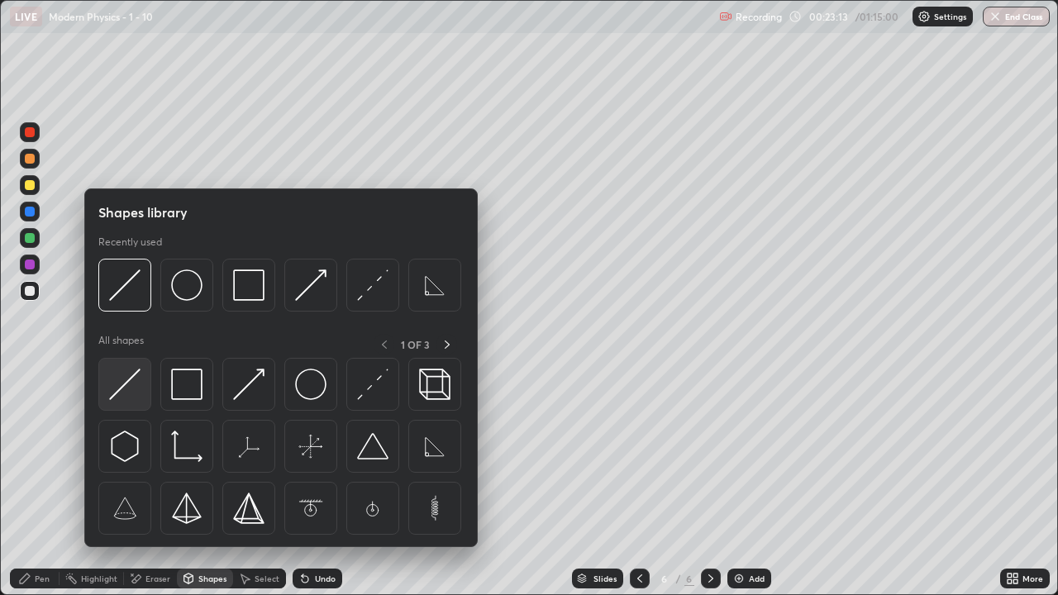
click at [121, 389] on img at bounding box center [124, 384] width 31 height 31
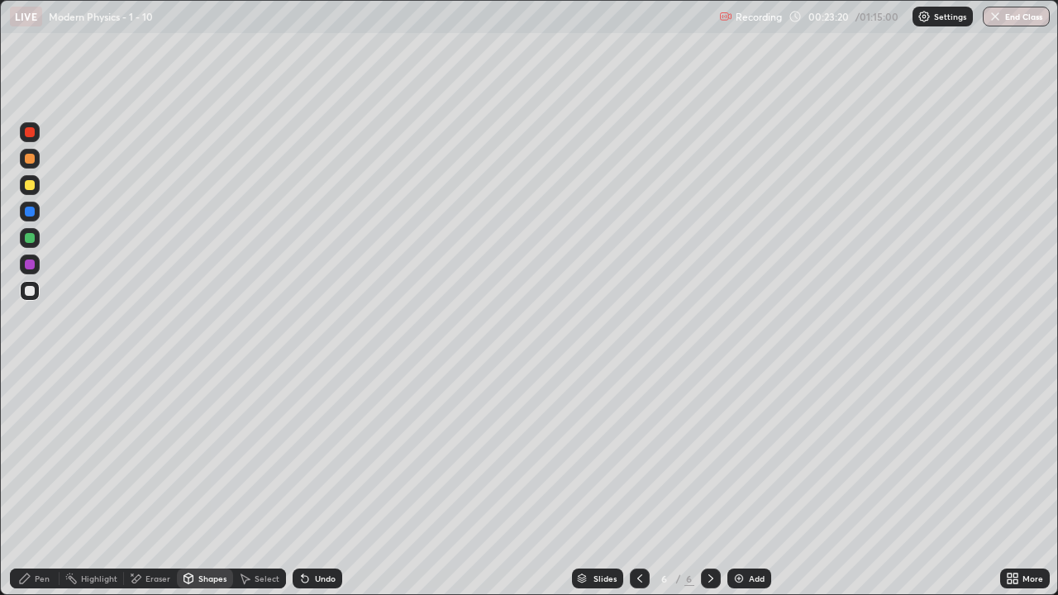
click at [37, 483] on div "Pen" at bounding box center [42, 578] width 15 height 8
click at [198, 483] on div "Shapes" at bounding box center [205, 579] width 56 height 20
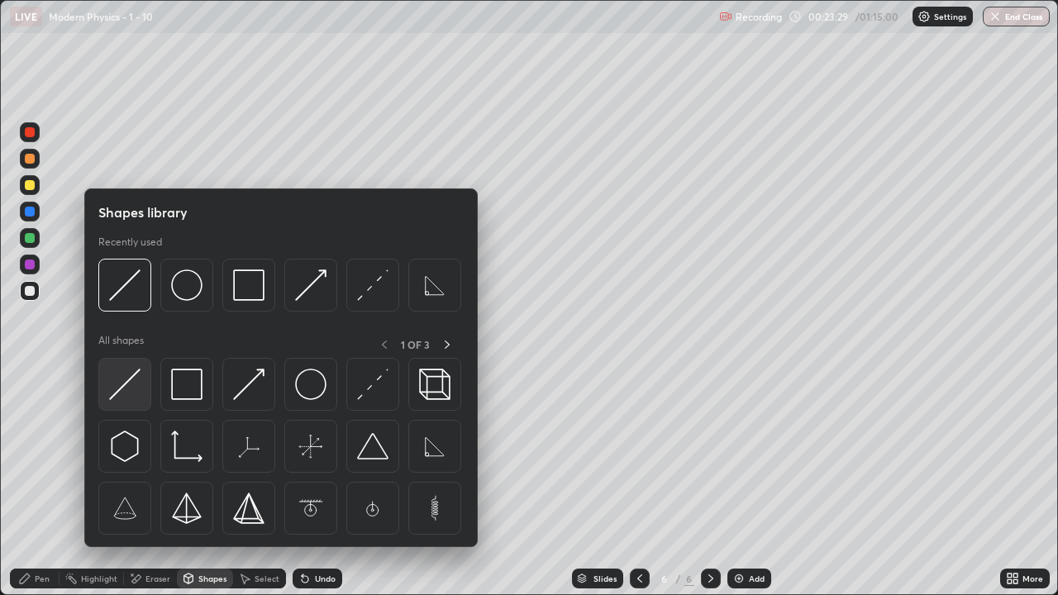
click at [134, 385] on img at bounding box center [124, 384] width 31 height 31
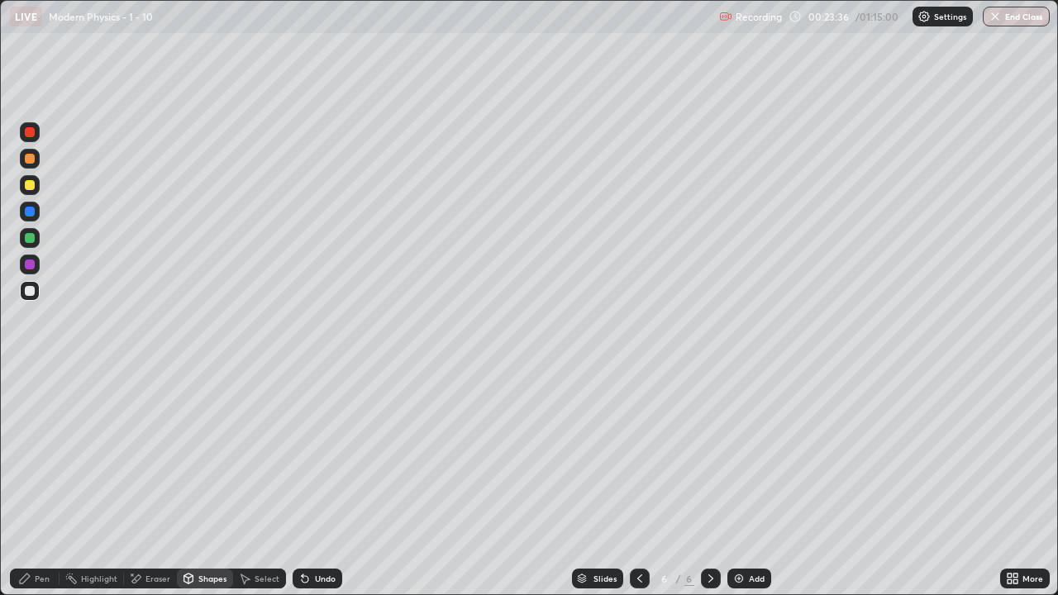
click at [316, 483] on div "Undo" at bounding box center [318, 579] width 50 height 20
click at [303, 483] on icon at bounding box center [305, 579] width 7 height 7
click at [208, 483] on div "Shapes" at bounding box center [212, 578] width 28 height 8
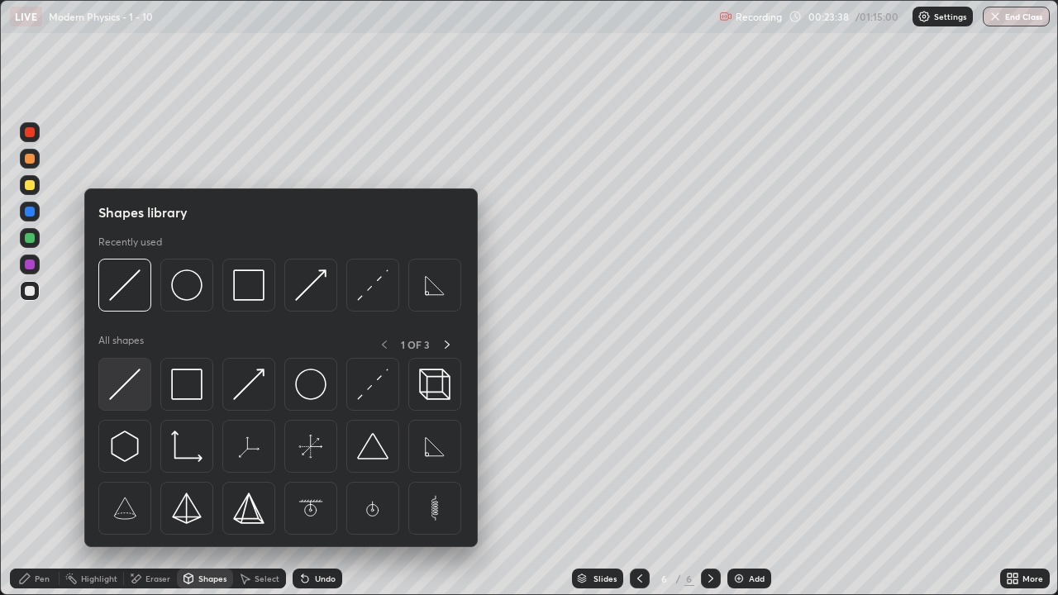
click at [127, 374] on img at bounding box center [124, 384] width 31 height 31
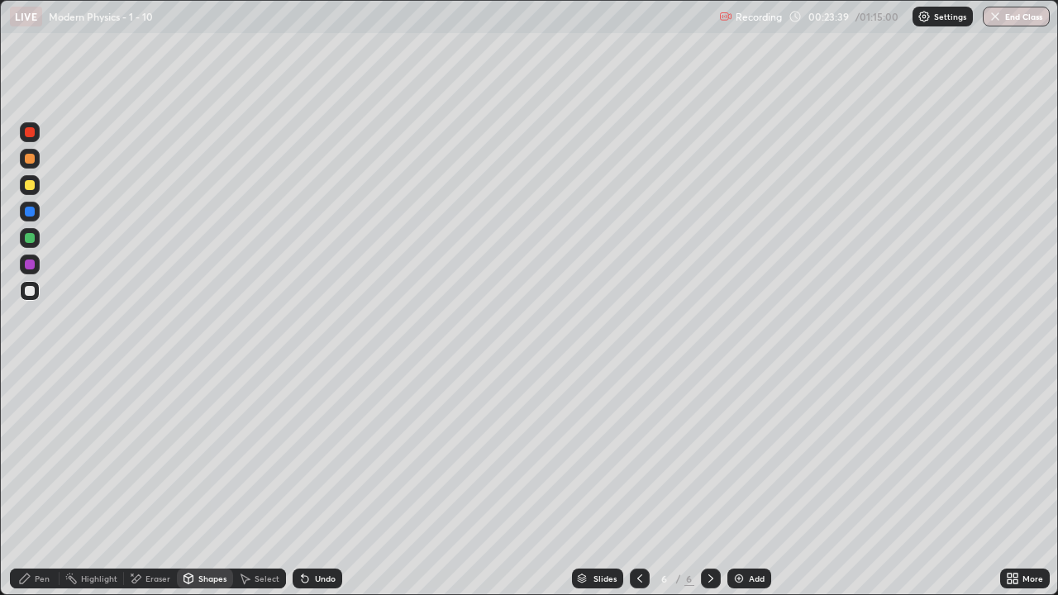
click at [317, 483] on div "Undo" at bounding box center [318, 579] width 50 height 20
click at [203, 483] on div "Shapes" at bounding box center [205, 579] width 56 height 20
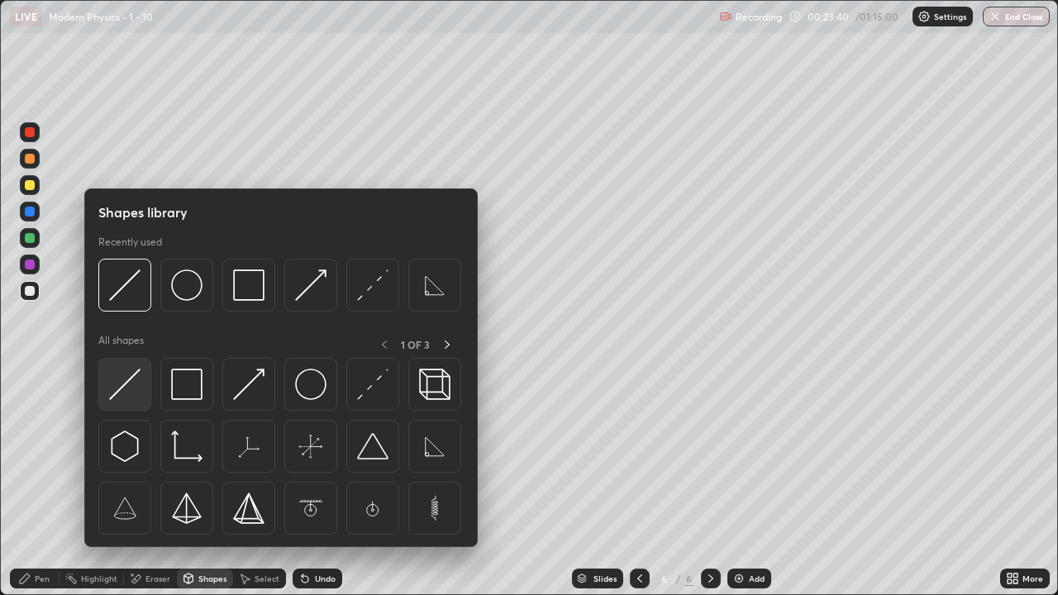
click at [120, 382] on img at bounding box center [124, 384] width 31 height 31
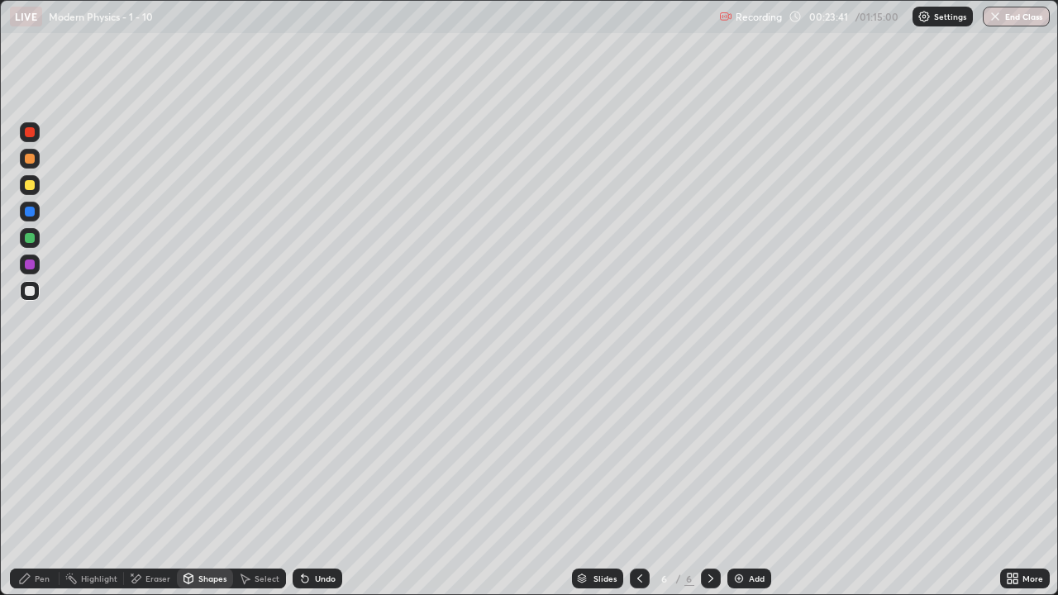
click at [31, 236] on div at bounding box center [30, 238] width 10 height 10
click at [40, 483] on div "Pen" at bounding box center [42, 578] width 15 height 8
click at [212, 483] on div "Shapes" at bounding box center [212, 578] width 28 height 8
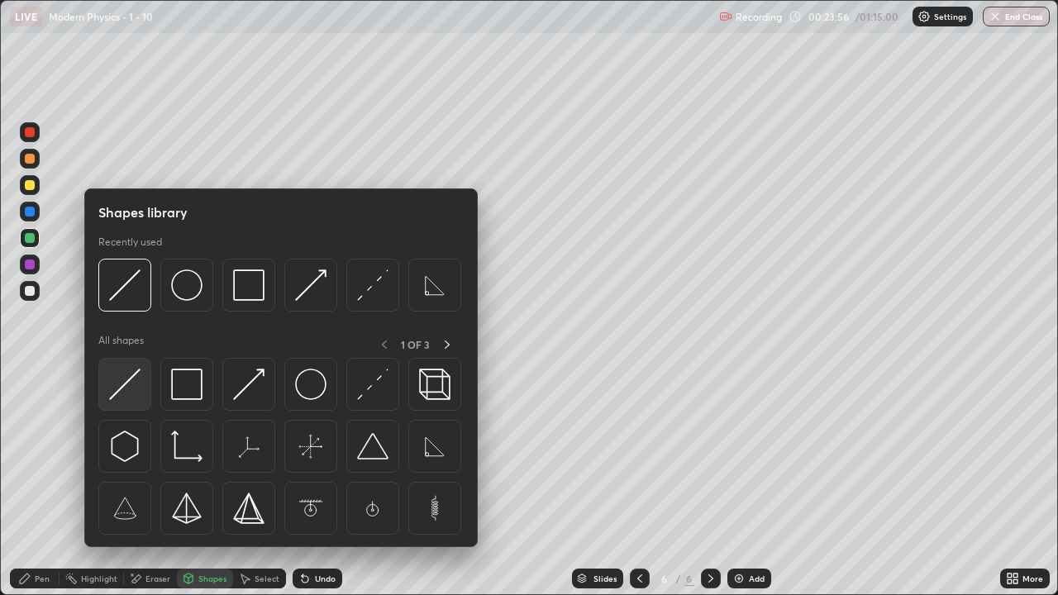
click at [130, 392] on img at bounding box center [124, 384] width 31 height 31
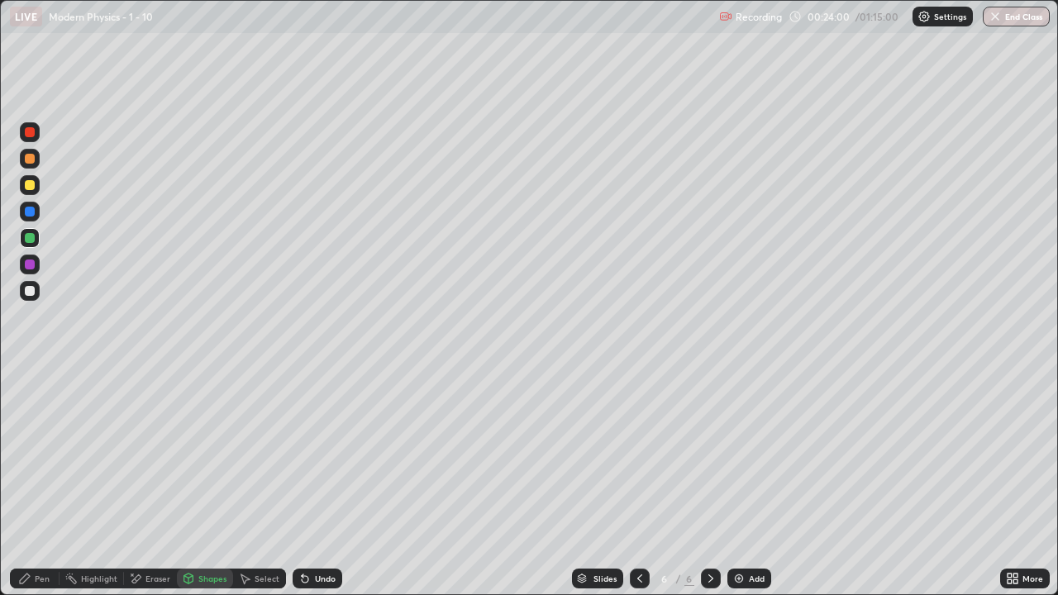
click at [36, 483] on div "Pen" at bounding box center [35, 579] width 50 height 20
click at [150, 483] on div "Eraser" at bounding box center [157, 578] width 25 height 8
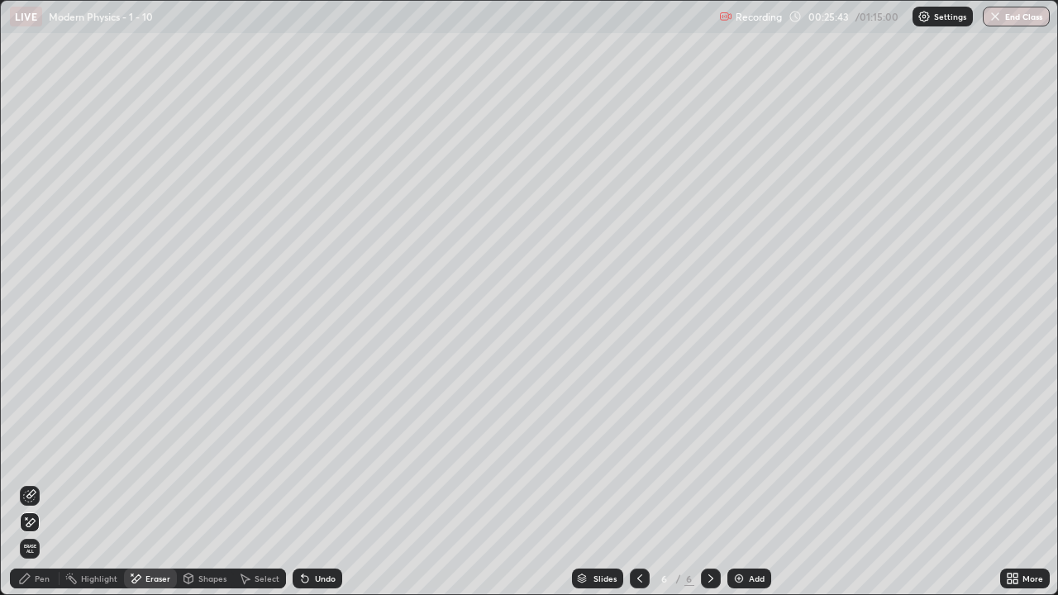
click at [41, 483] on div "Pen" at bounding box center [42, 578] width 15 height 8
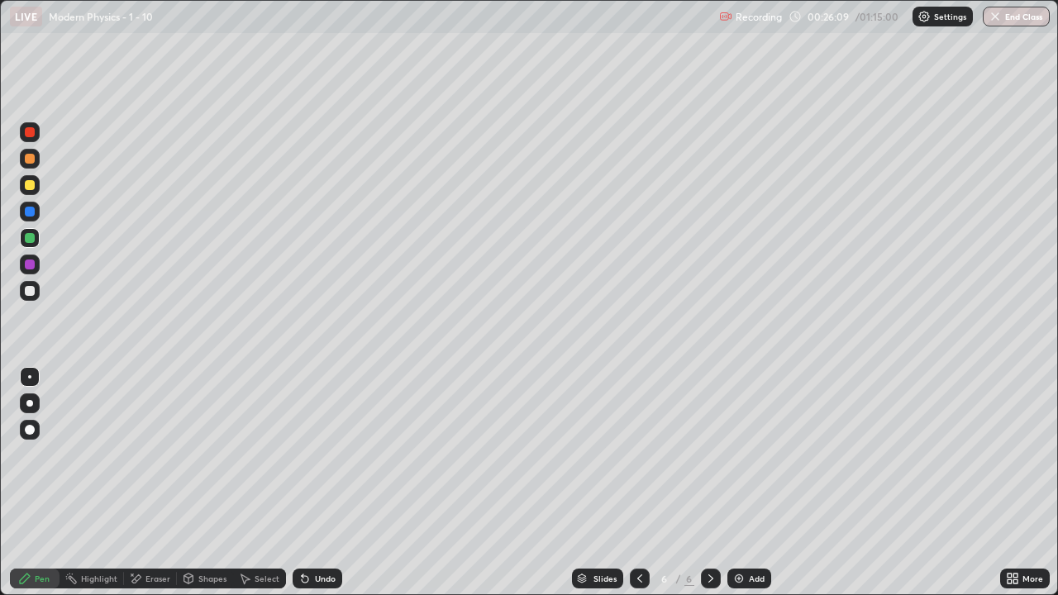
click at [37, 282] on div at bounding box center [30, 291] width 20 height 26
click at [30, 236] on div at bounding box center [30, 238] width 10 height 10
click at [31, 212] on div at bounding box center [30, 212] width 10 height 10
click at [36, 289] on div at bounding box center [30, 291] width 20 height 20
click at [760, 483] on div "Add" at bounding box center [757, 578] width 16 height 8
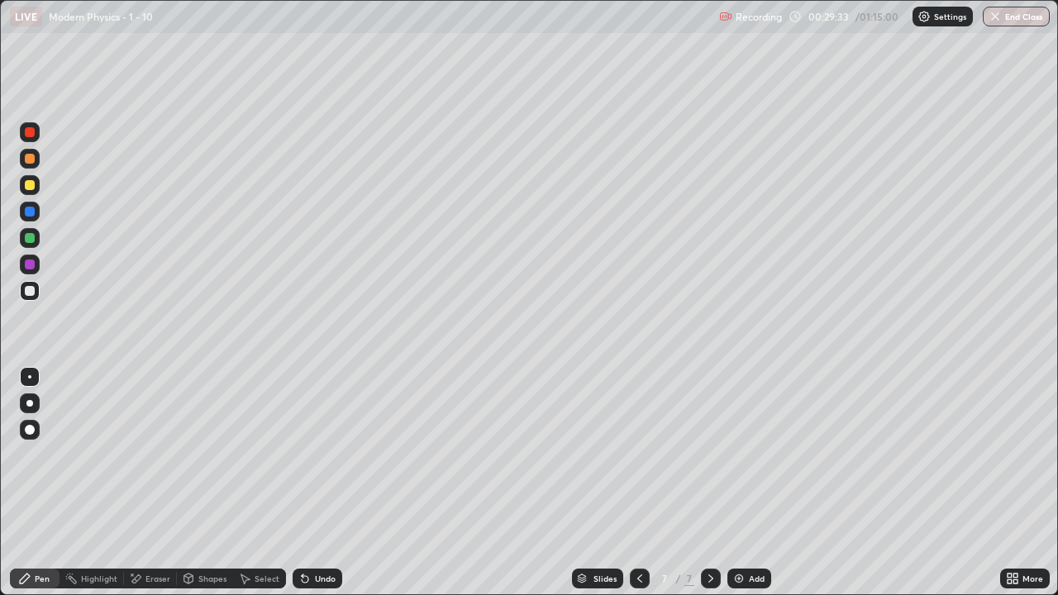
click at [32, 188] on div at bounding box center [30, 185] width 10 height 10
click at [203, 483] on div "Shapes" at bounding box center [212, 578] width 28 height 8
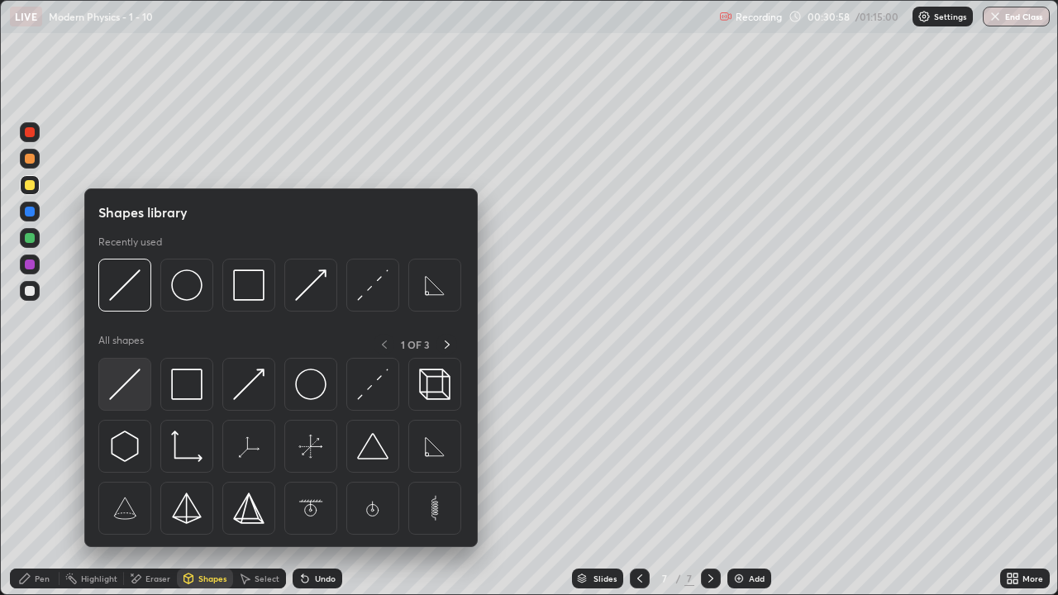
click at [131, 375] on img at bounding box center [124, 384] width 31 height 31
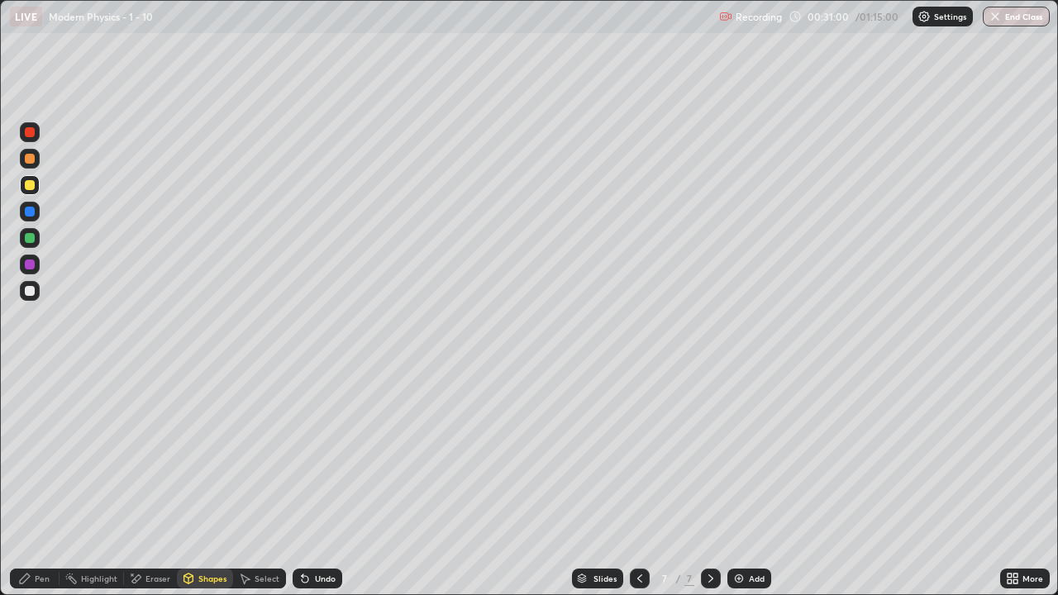
click at [26, 483] on icon at bounding box center [24, 578] width 13 height 13
click at [212, 483] on div "Shapes" at bounding box center [205, 579] width 56 height 20
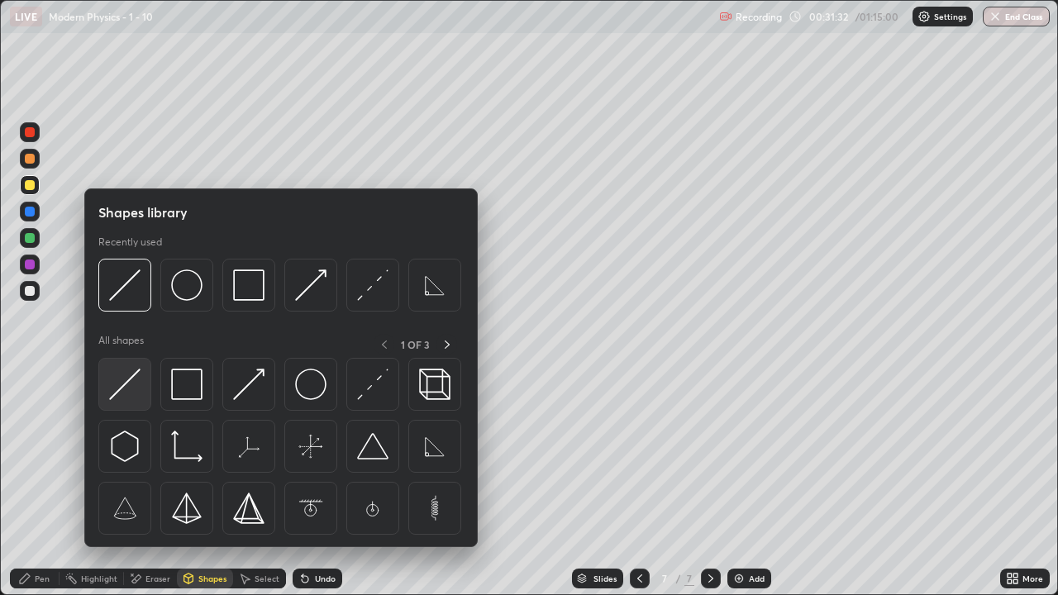
click at [128, 375] on img at bounding box center [124, 384] width 31 height 31
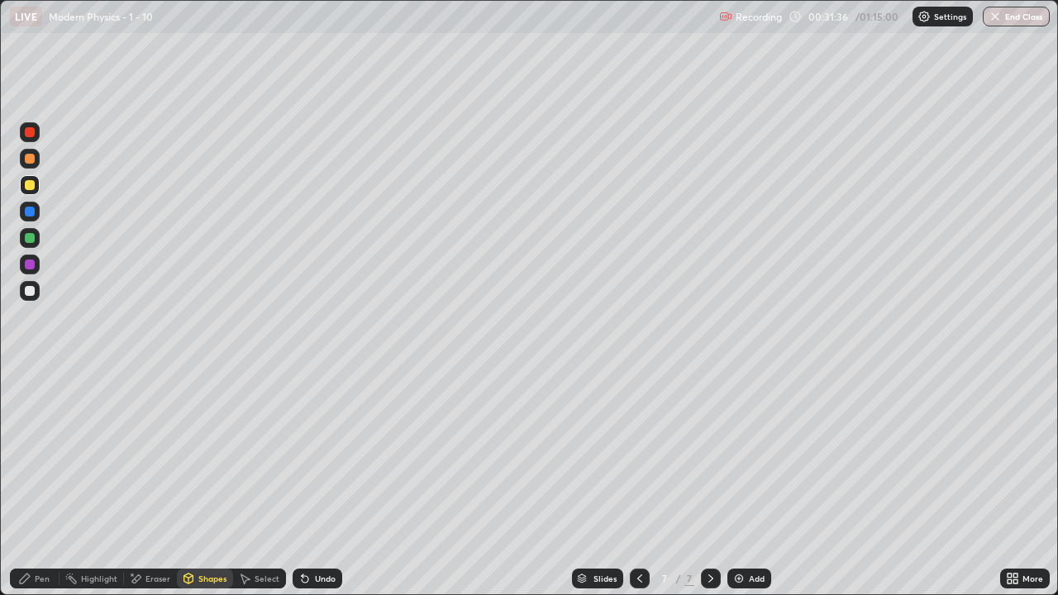
click at [19, 483] on icon at bounding box center [24, 578] width 13 height 13
click at [209, 483] on div "Shapes" at bounding box center [212, 578] width 28 height 8
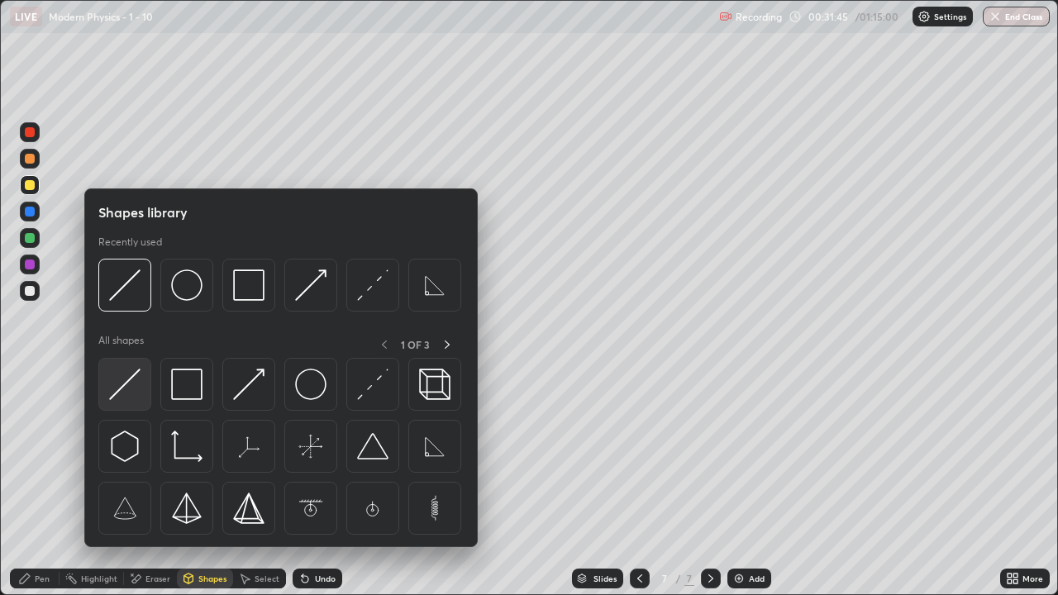
click at [122, 389] on img at bounding box center [124, 384] width 31 height 31
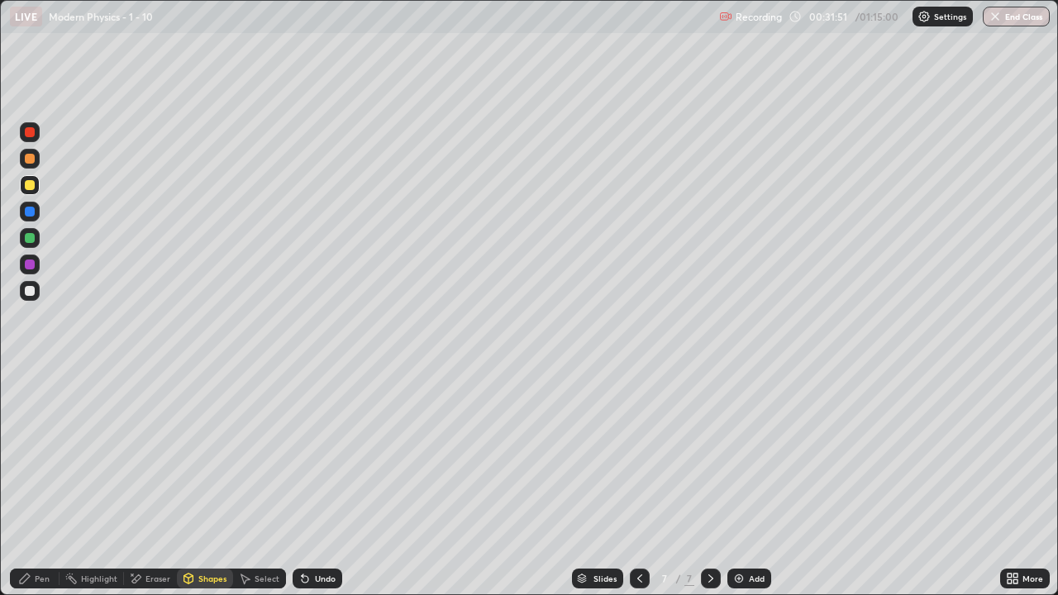
click at [30, 207] on div at bounding box center [30, 212] width 10 height 10
click at [310, 483] on div "Undo" at bounding box center [318, 579] width 50 height 20
click at [28, 483] on icon at bounding box center [24, 578] width 13 height 13
click at [33, 187] on div at bounding box center [30, 185] width 10 height 10
click at [749, 483] on div "Add" at bounding box center [757, 578] width 16 height 8
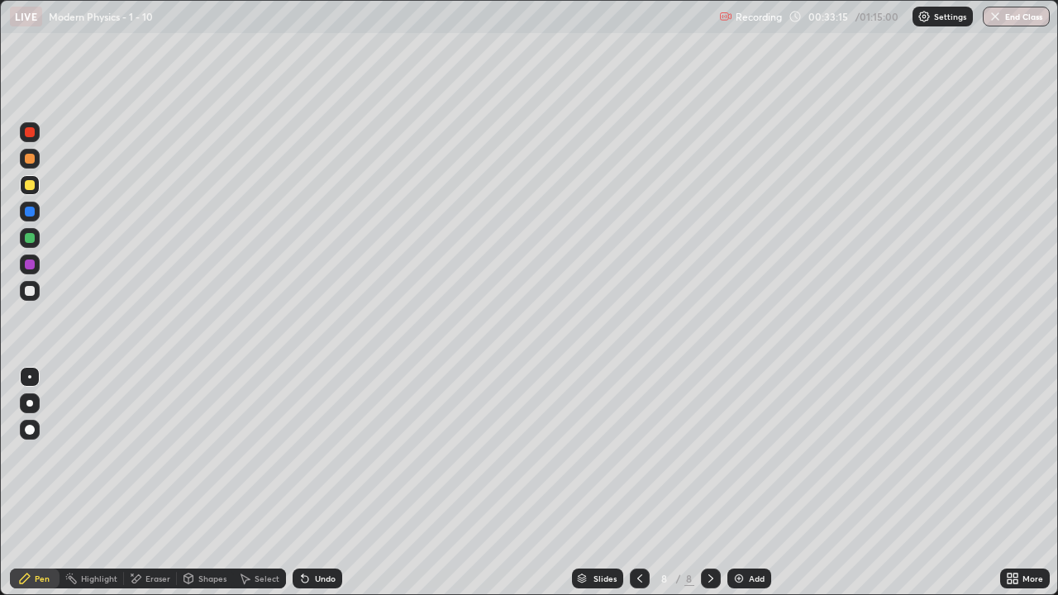
click at [38, 287] on div at bounding box center [30, 291] width 20 height 20
click at [204, 483] on div "Shapes" at bounding box center [205, 579] width 56 height 20
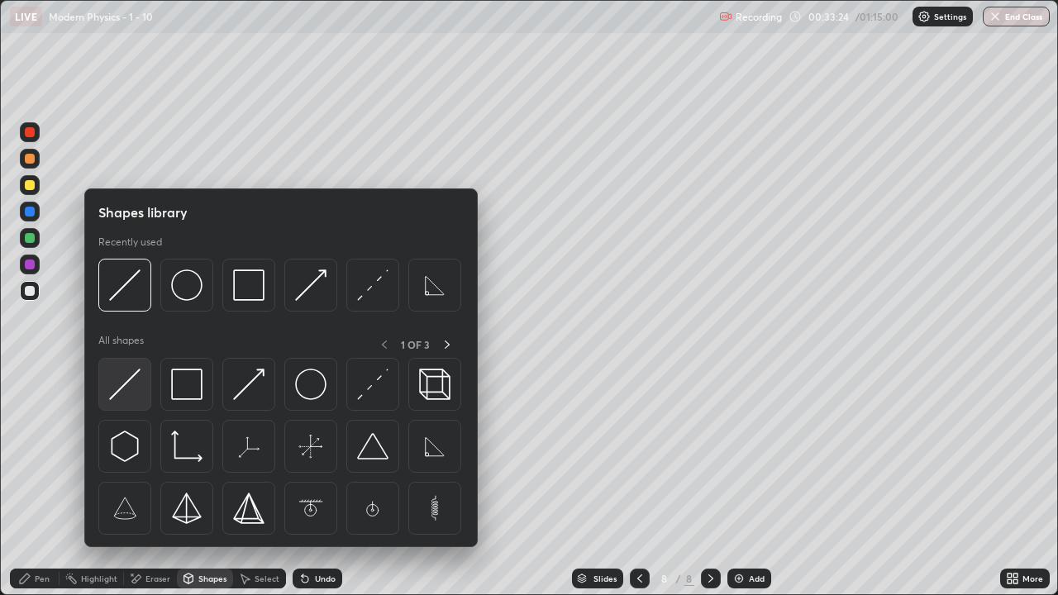
click at [125, 380] on img at bounding box center [124, 384] width 31 height 31
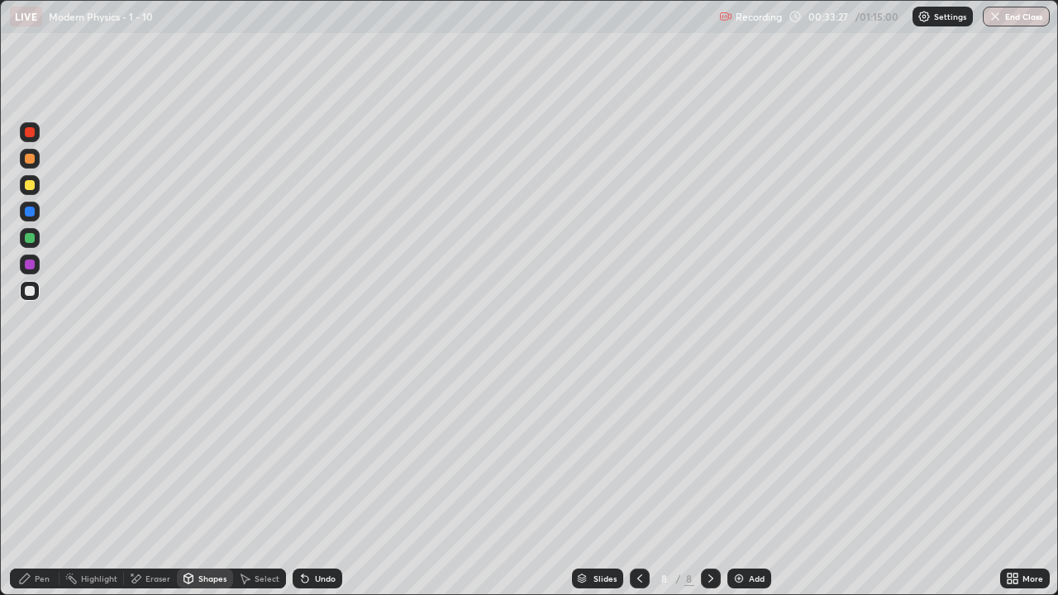
click at [31, 483] on icon at bounding box center [24, 578] width 13 height 13
click at [201, 483] on div "Shapes" at bounding box center [205, 579] width 56 height 20
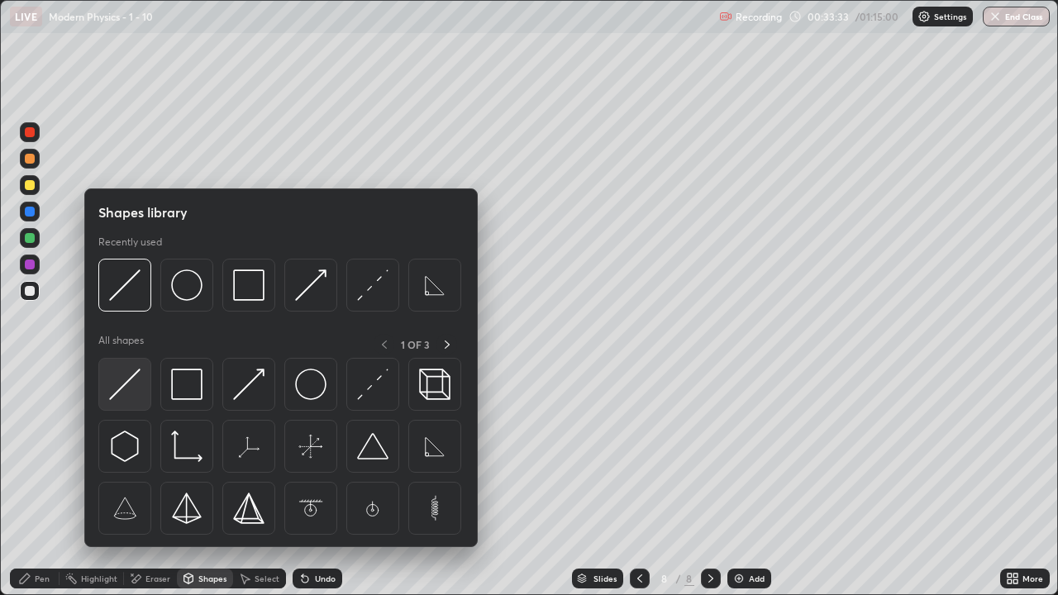
click at [135, 379] on img at bounding box center [124, 384] width 31 height 31
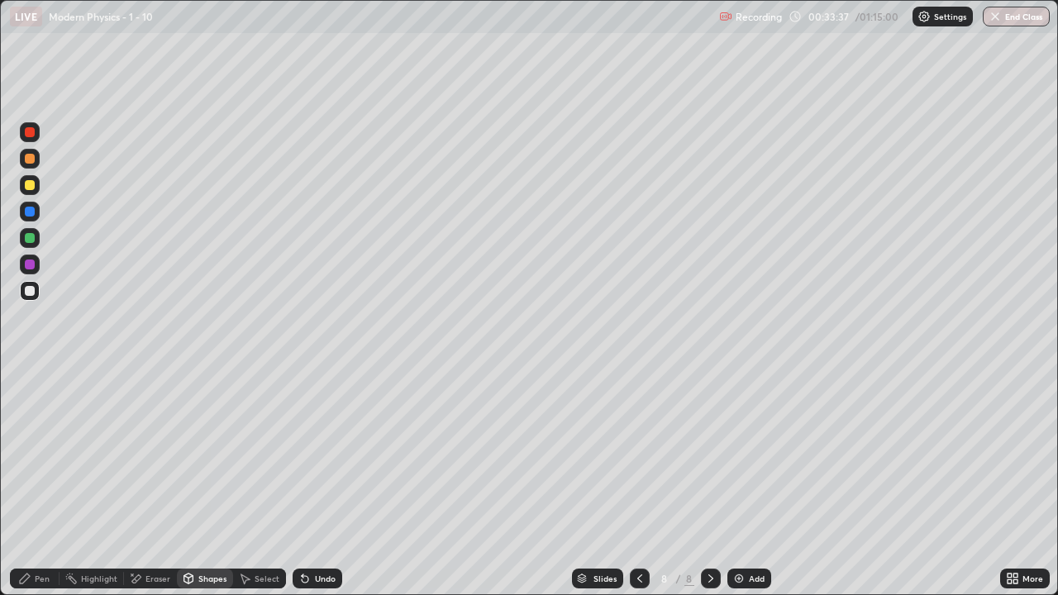
click at [207, 483] on div "Shapes" at bounding box center [212, 578] width 28 height 8
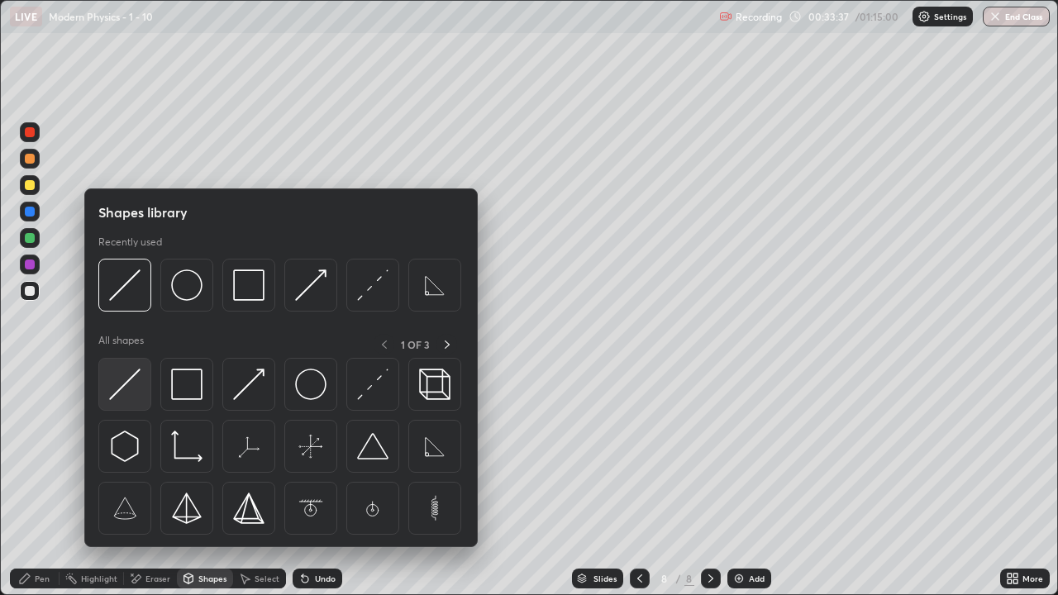
click at [122, 387] on img at bounding box center [124, 384] width 31 height 31
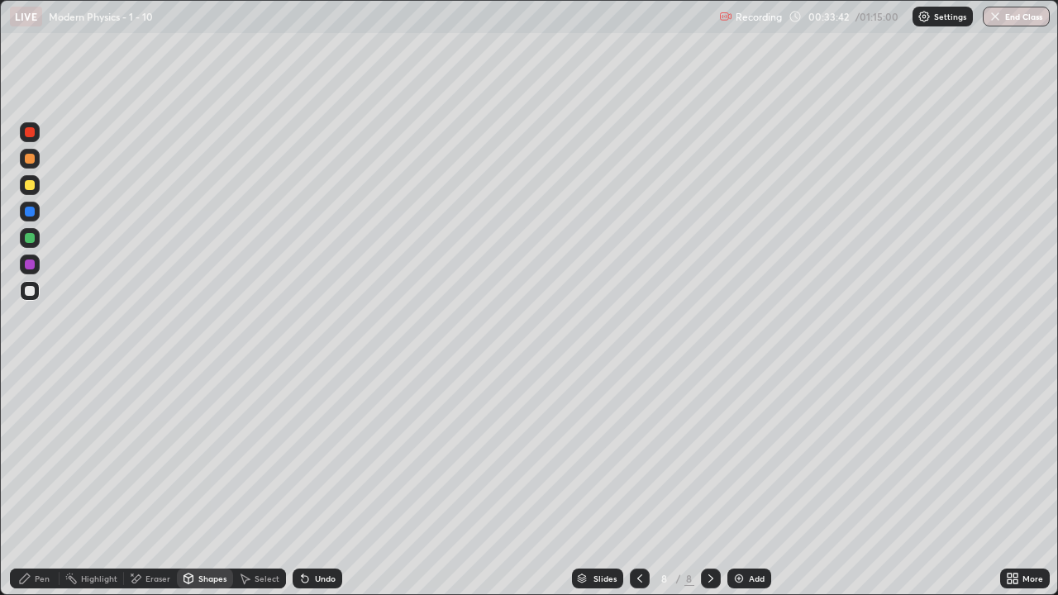
click at [31, 483] on div "Pen" at bounding box center [35, 579] width 50 height 20
click at [201, 483] on div "Shapes" at bounding box center [212, 578] width 28 height 8
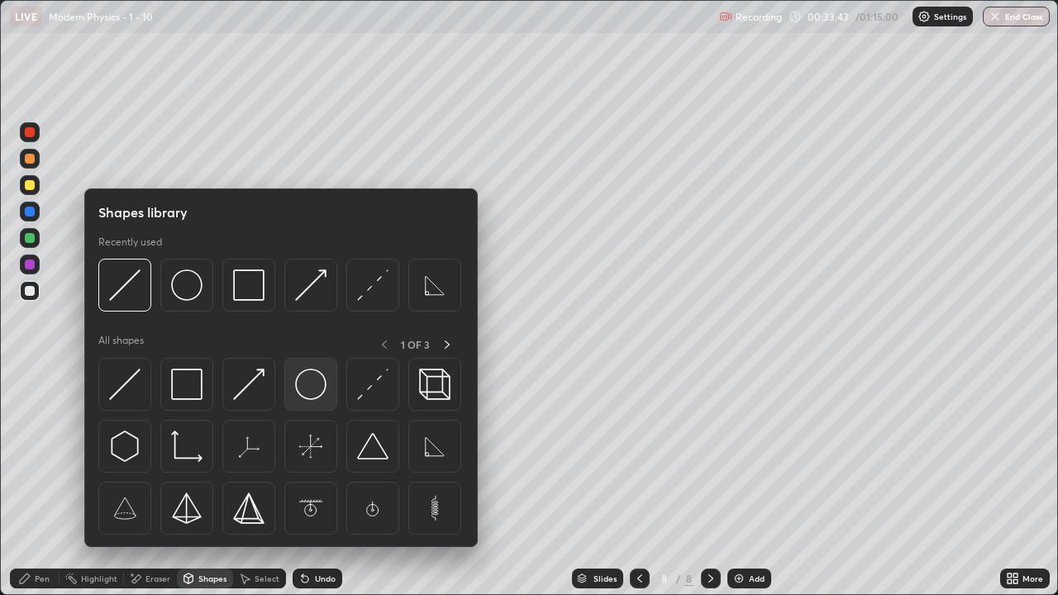
click at [309, 385] on img at bounding box center [310, 384] width 31 height 31
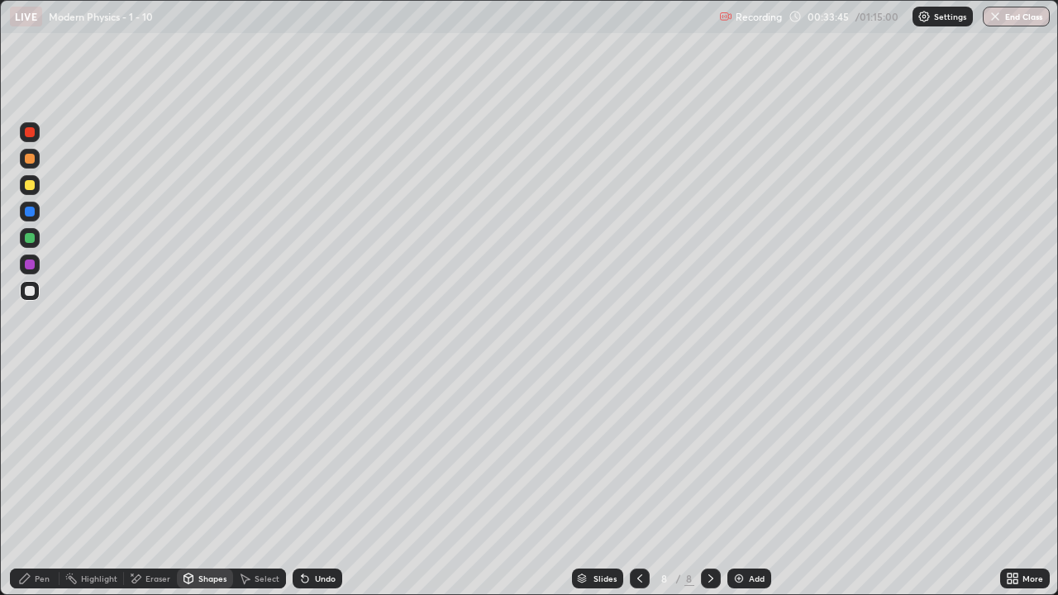
click at [207, 483] on div "Shapes" at bounding box center [212, 578] width 28 height 8
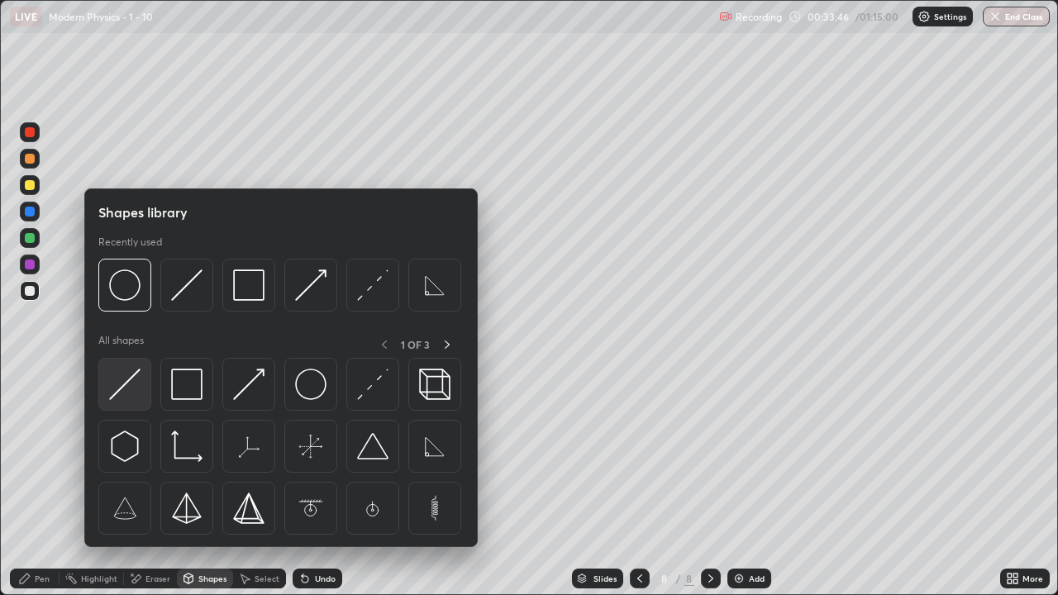
click at [128, 382] on img at bounding box center [124, 384] width 31 height 31
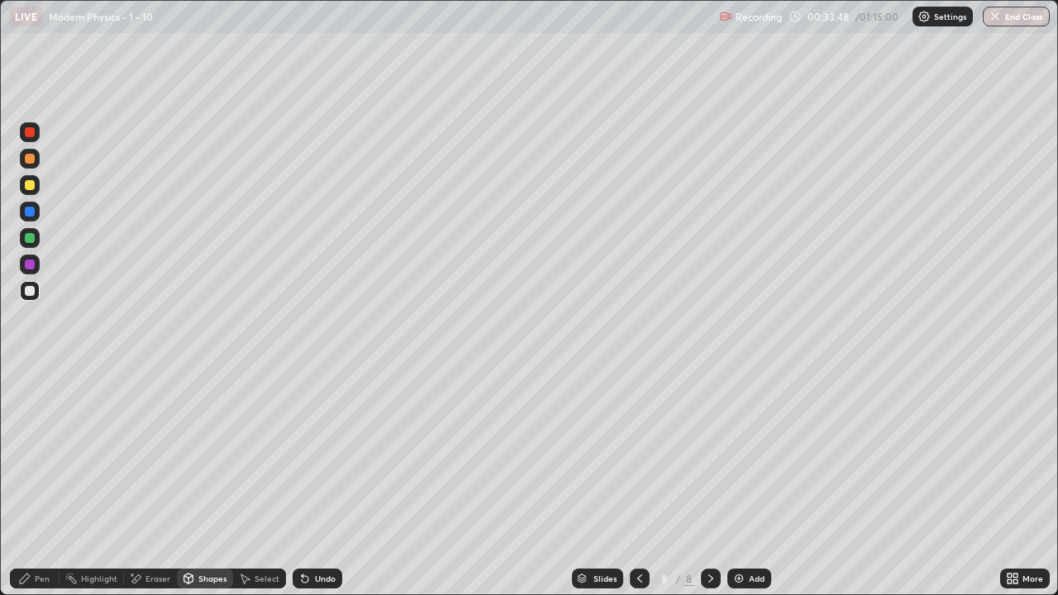
click at [41, 483] on div "Pen" at bounding box center [42, 578] width 15 height 8
click at [318, 483] on div "Undo" at bounding box center [318, 579] width 50 height 20
click at [205, 483] on div "Shapes" at bounding box center [212, 578] width 28 height 8
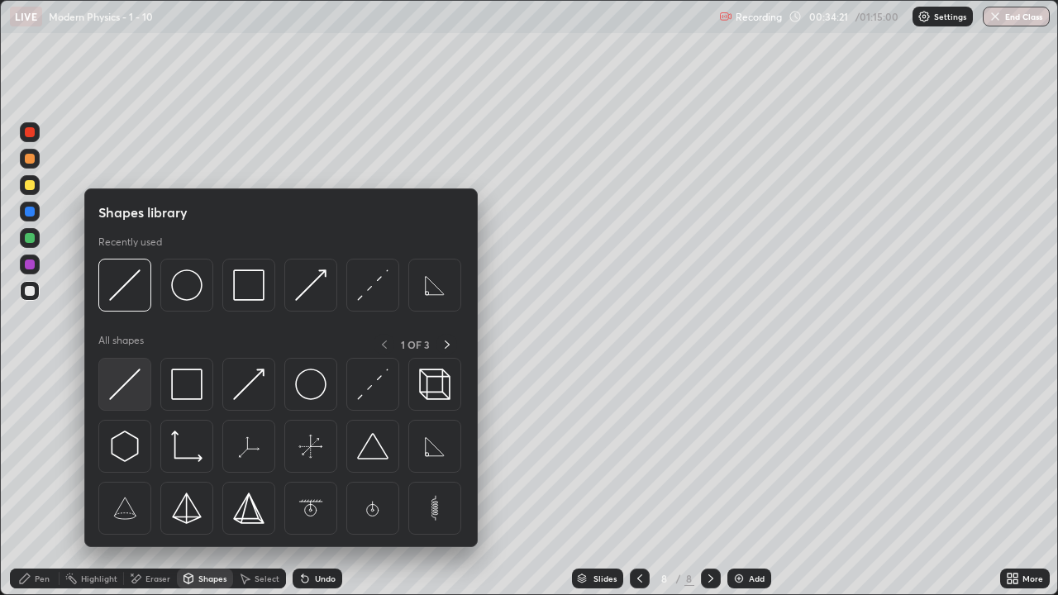
click at [132, 376] on img at bounding box center [124, 384] width 31 height 31
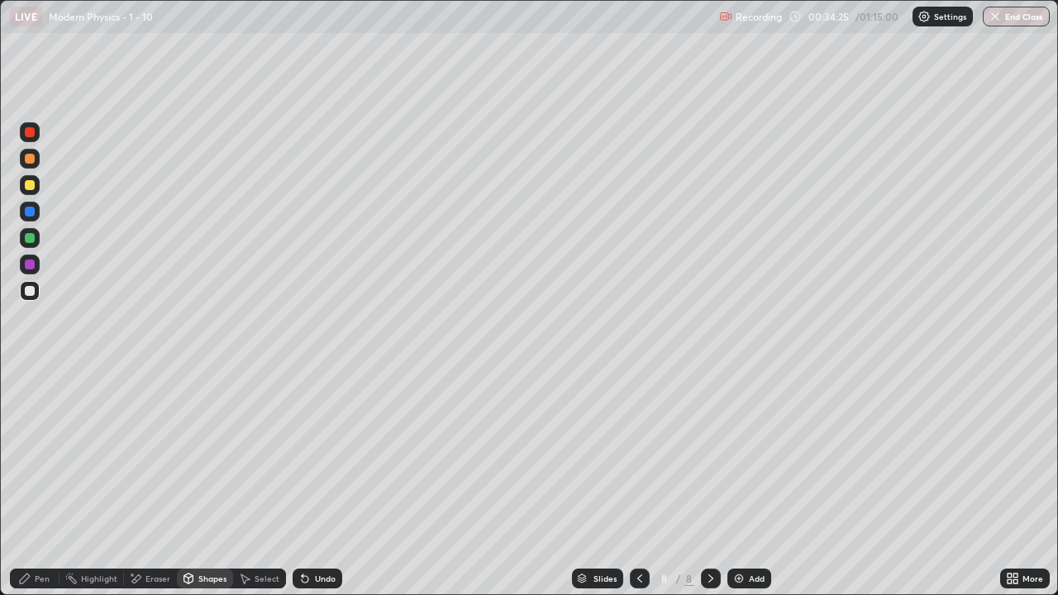
click at [26, 483] on icon at bounding box center [24, 578] width 13 height 13
click at [200, 483] on div "Shapes" at bounding box center [212, 578] width 28 height 8
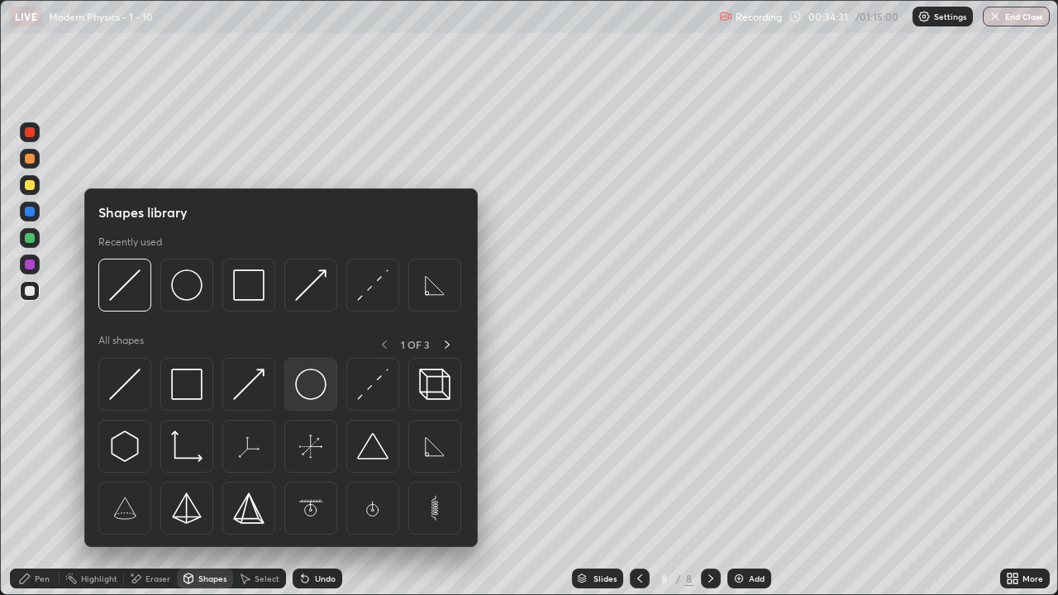
click at [315, 393] on img at bounding box center [310, 384] width 31 height 31
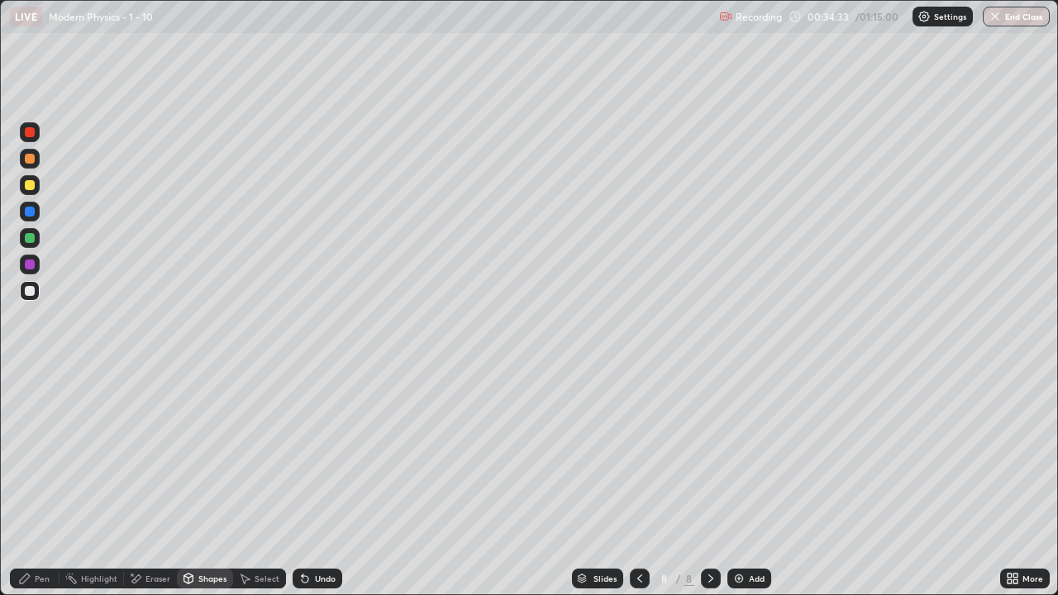
click at [209, 483] on div "Shapes" at bounding box center [205, 579] width 56 height 20
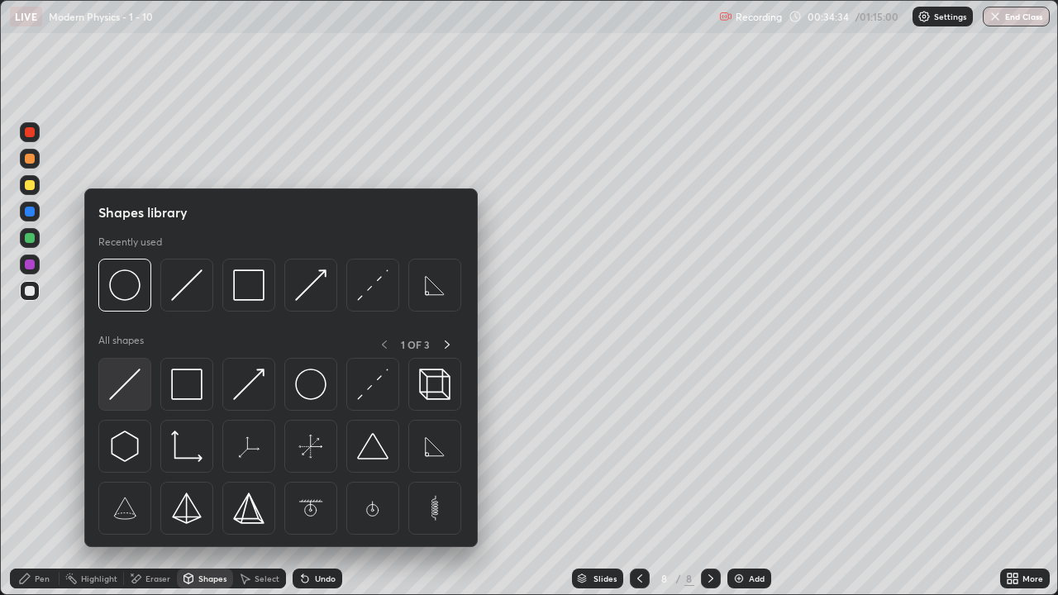
click at [130, 387] on img at bounding box center [124, 384] width 31 height 31
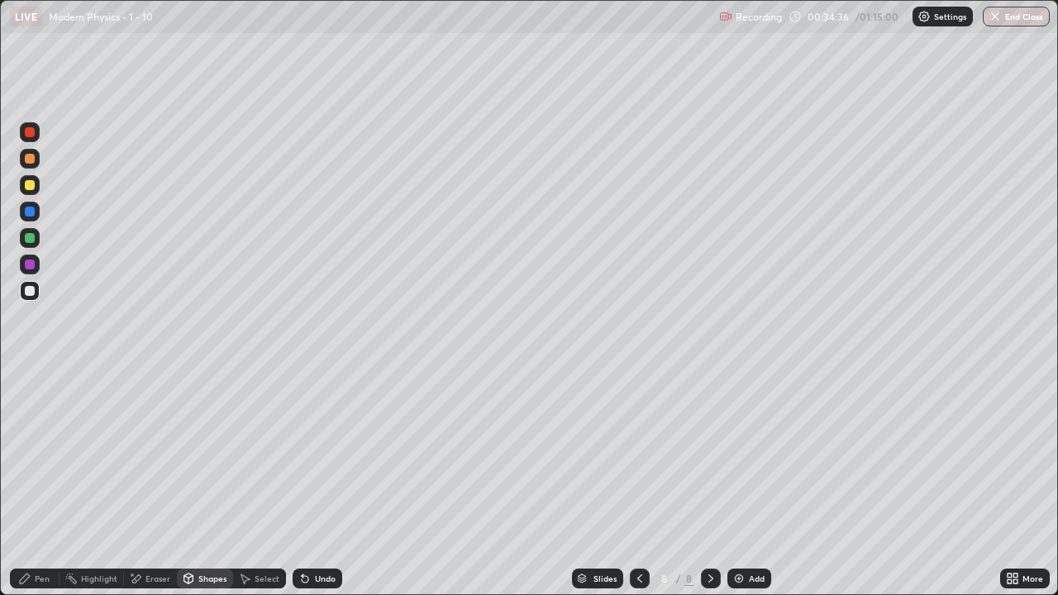
click at [21, 483] on div "Pen" at bounding box center [35, 579] width 50 height 20
click at [36, 179] on div at bounding box center [30, 185] width 20 height 20
click at [764, 483] on div "Add" at bounding box center [749, 579] width 44 height 20
click at [203, 483] on div "Shapes" at bounding box center [205, 579] width 56 height 20
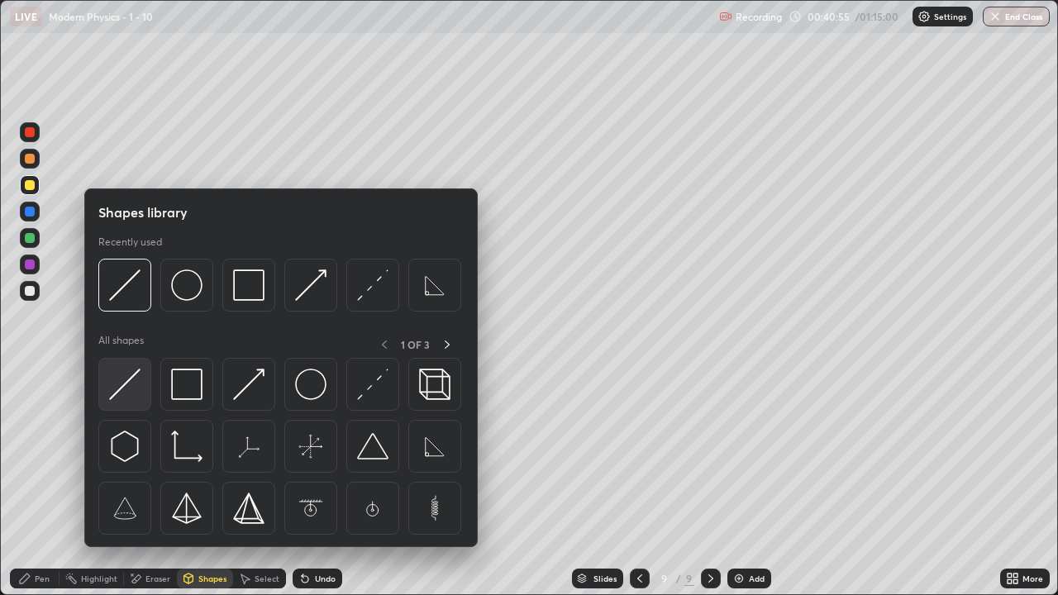
click at [132, 387] on img at bounding box center [124, 384] width 31 height 31
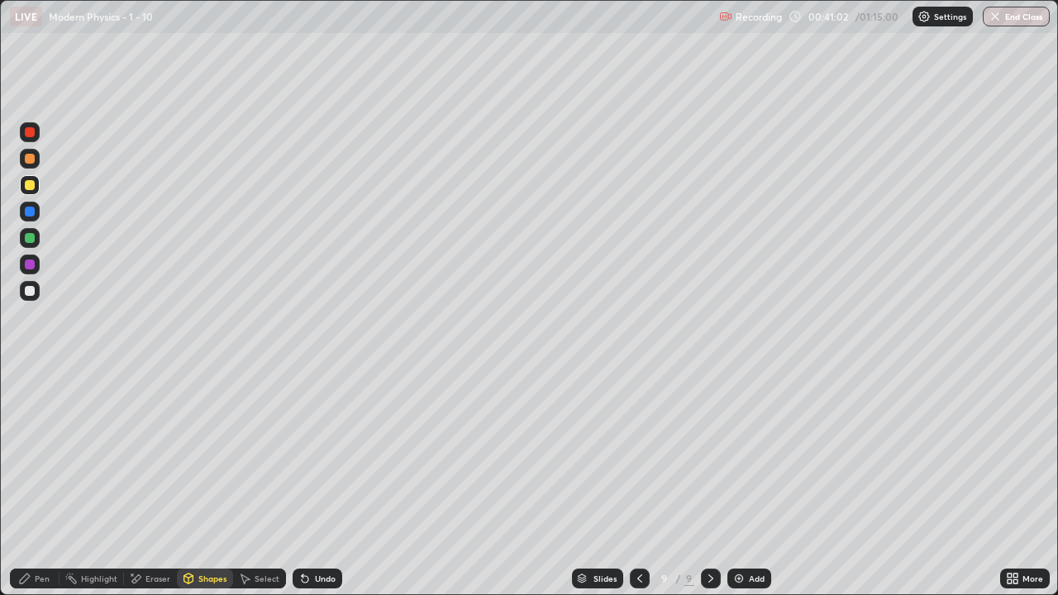
click at [27, 483] on icon at bounding box center [24, 578] width 13 height 13
click at [200, 483] on div "Shapes" at bounding box center [205, 579] width 56 height 20
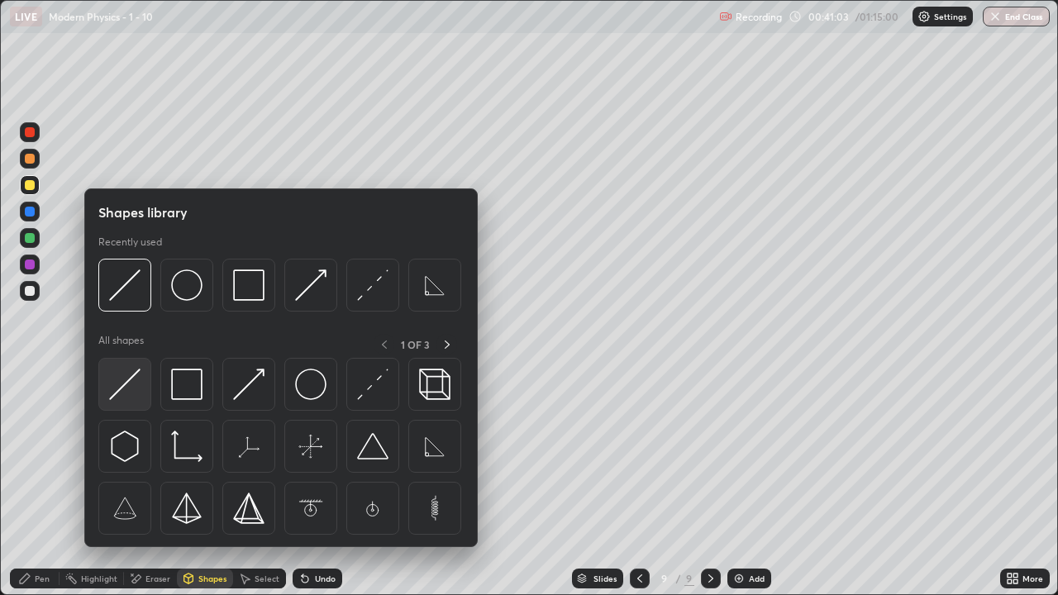
click at [115, 375] on img at bounding box center [124, 384] width 31 height 31
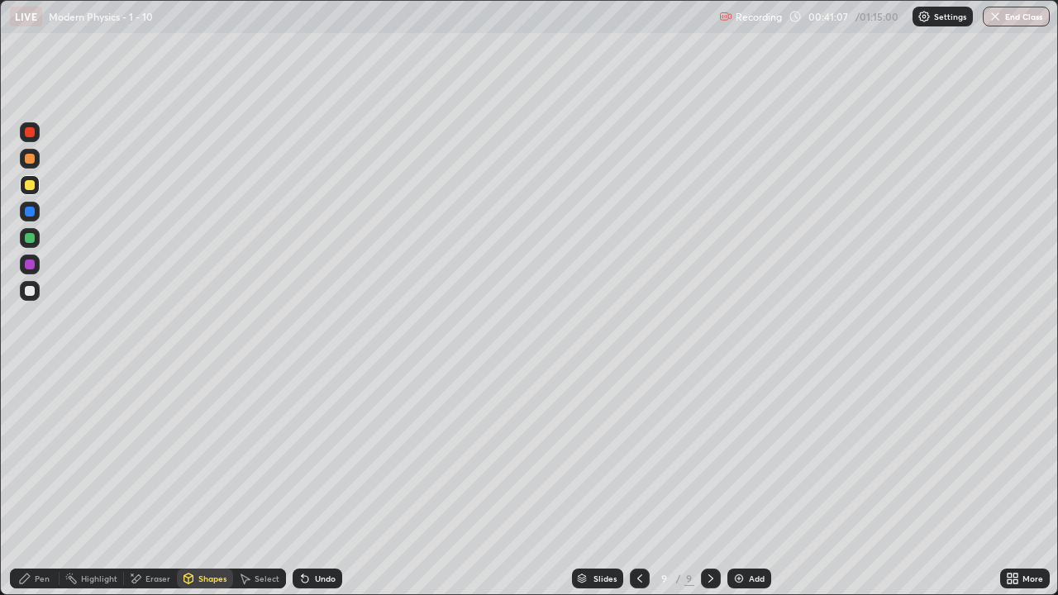
click at [27, 483] on icon at bounding box center [24, 578] width 13 height 13
click at [207, 483] on div "Shapes" at bounding box center [212, 578] width 28 height 8
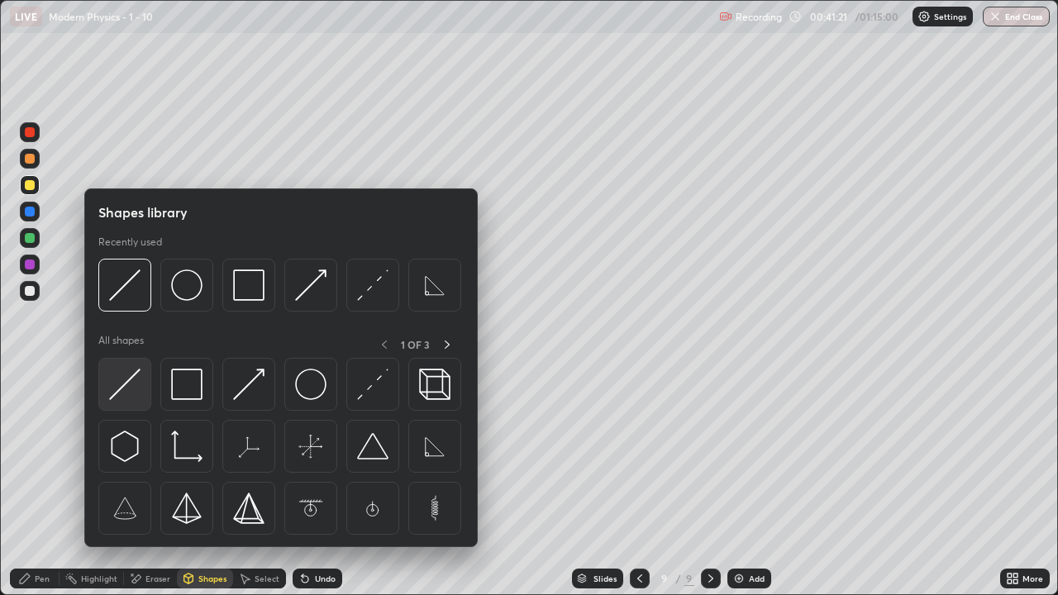
click at [121, 389] on img at bounding box center [124, 384] width 31 height 31
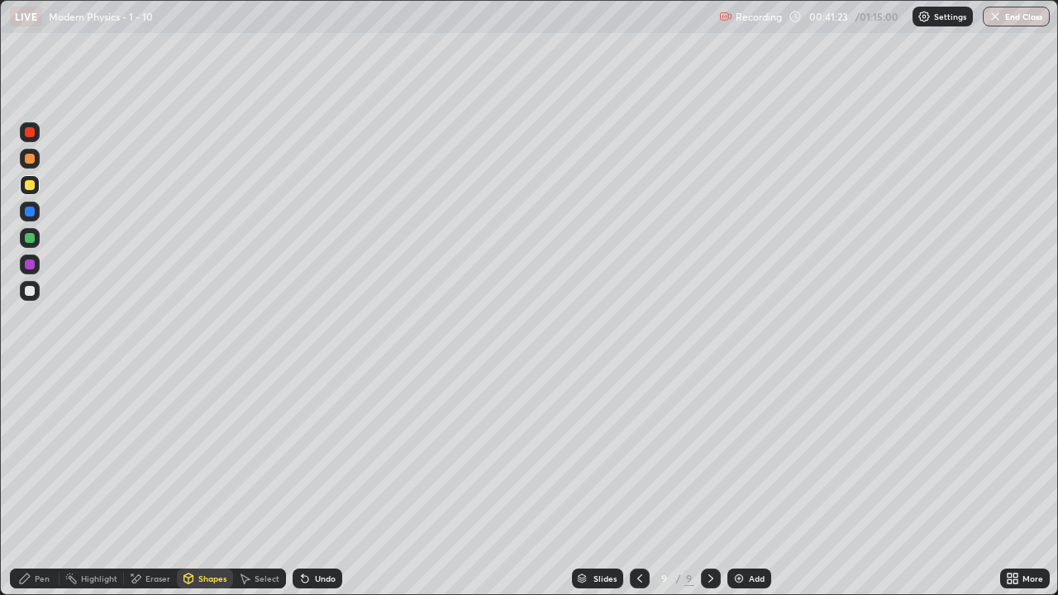
click at [28, 483] on icon at bounding box center [24, 578] width 13 height 13
click at [204, 483] on div "Shapes" at bounding box center [205, 579] width 56 height 20
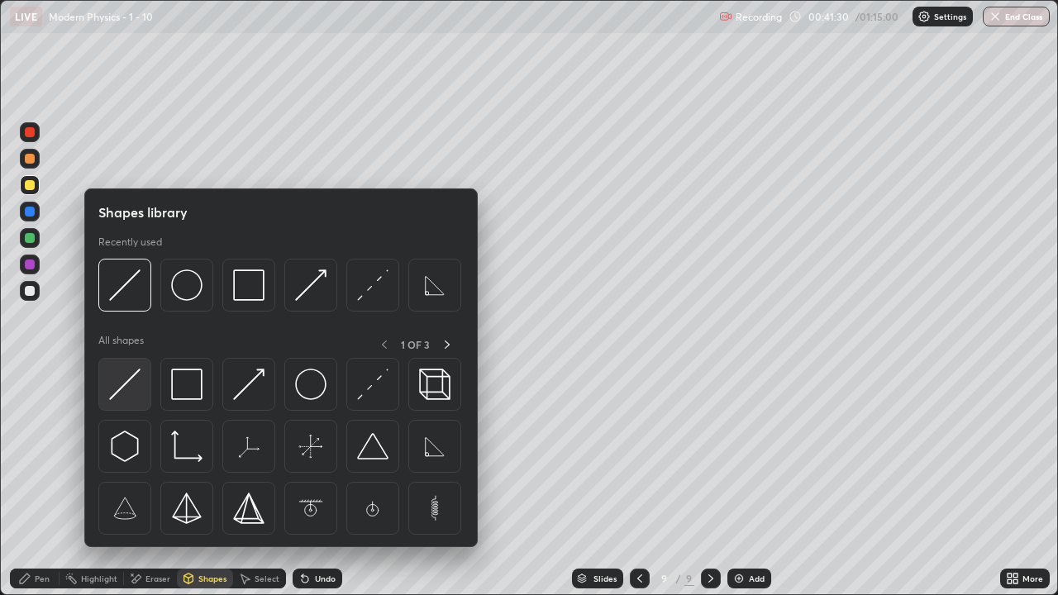
click at [126, 377] on img at bounding box center [124, 384] width 31 height 31
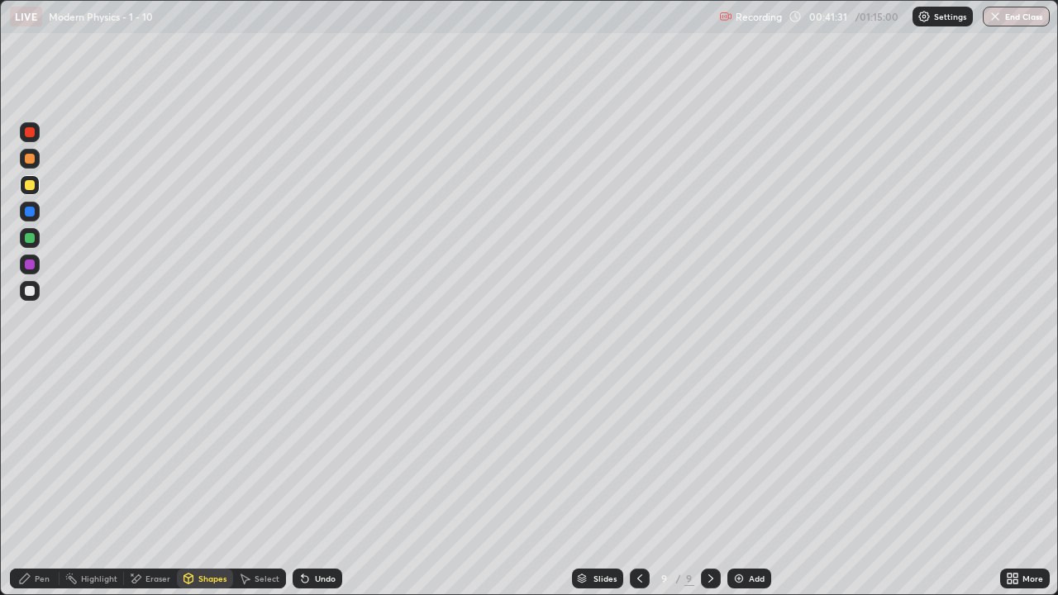
click at [27, 483] on icon at bounding box center [25, 579] width 10 height 10
click at [205, 483] on div "Shapes" at bounding box center [205, 579] width 56 height 20
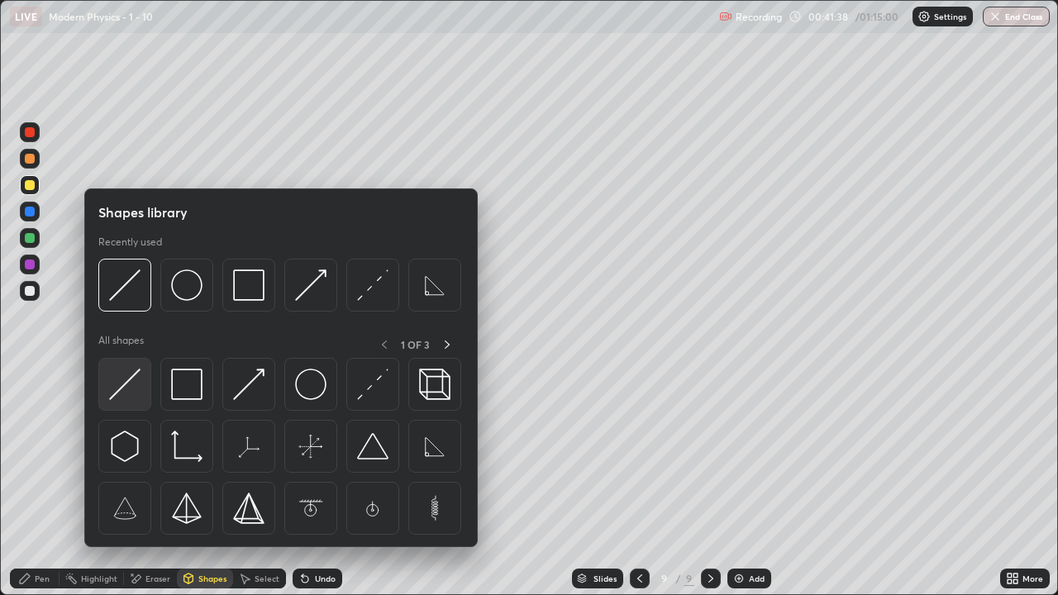
click at [122, 378] on img at bounding box center [124, 384] width 31 height 31
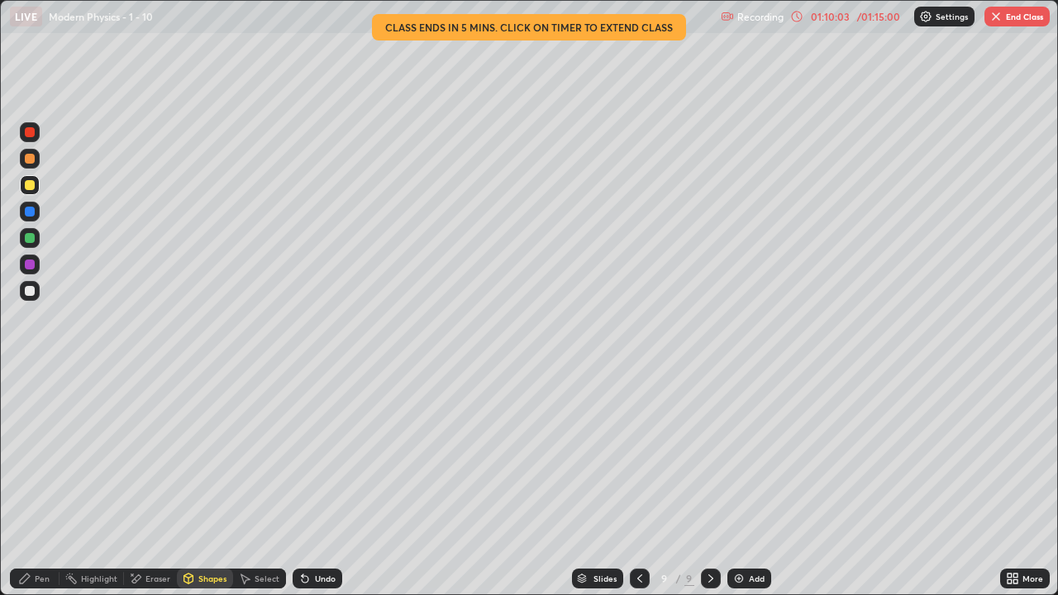
click at [1018, 21] on button "End Class" at bounding box center [1016, 17] width 65 height 20
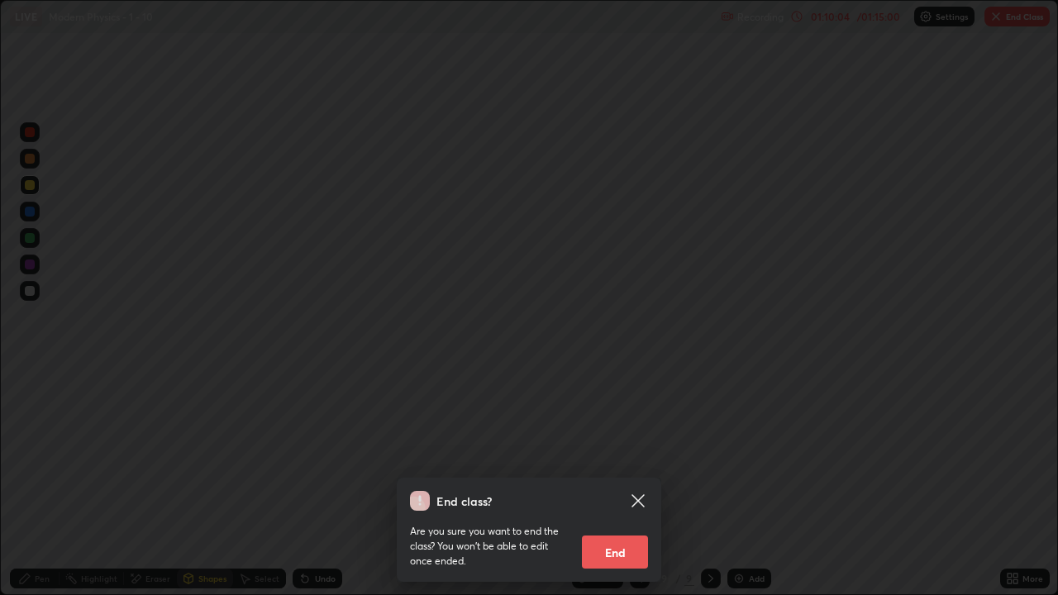
click at [623, 483] on button "End" at bounding box center [615, 552] width 66 height 33
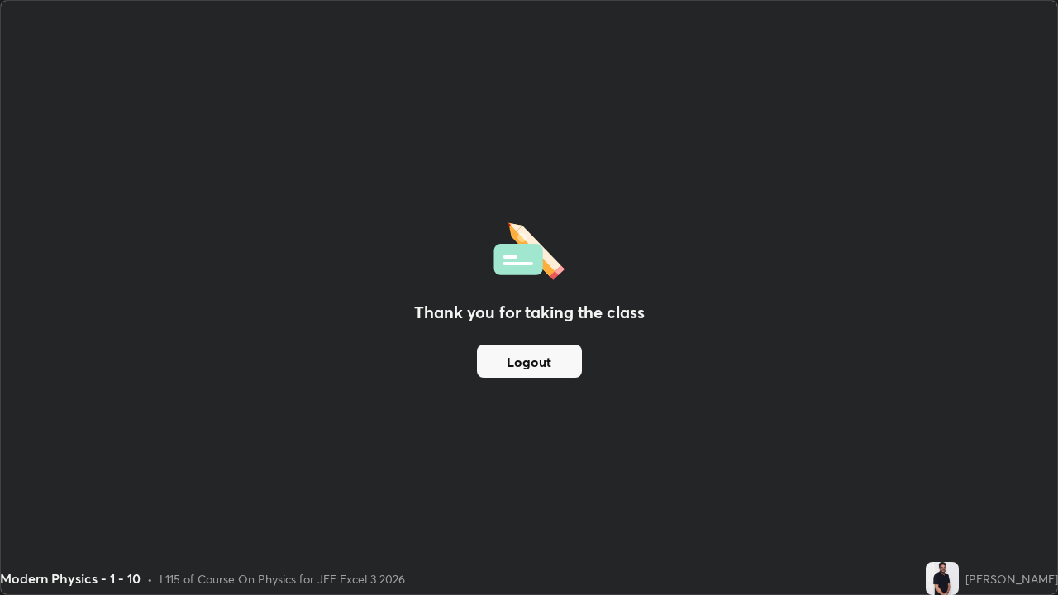
click at [554, 374] on button "Logout" at bounding box center [529, 361] width 105 height 33
